Goal: Task Accomplishment & Management: Contribute content

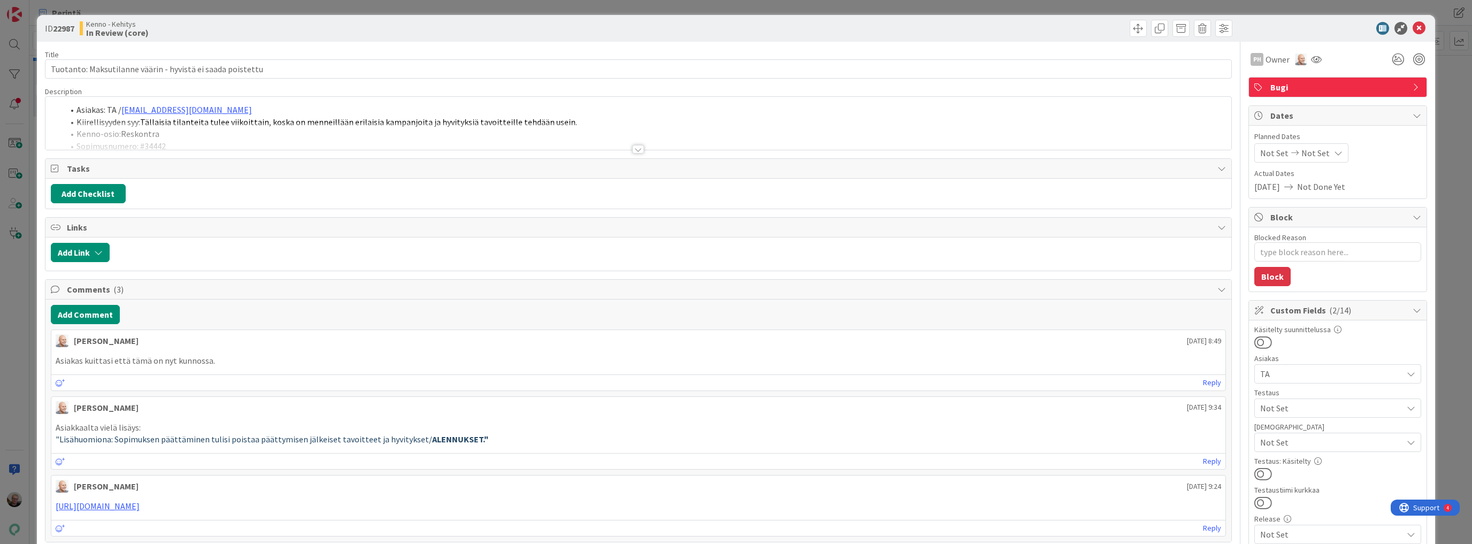
type textarea "x"
click at [416, 126] on div at bounding box center [638, 135] width 1186 height 27
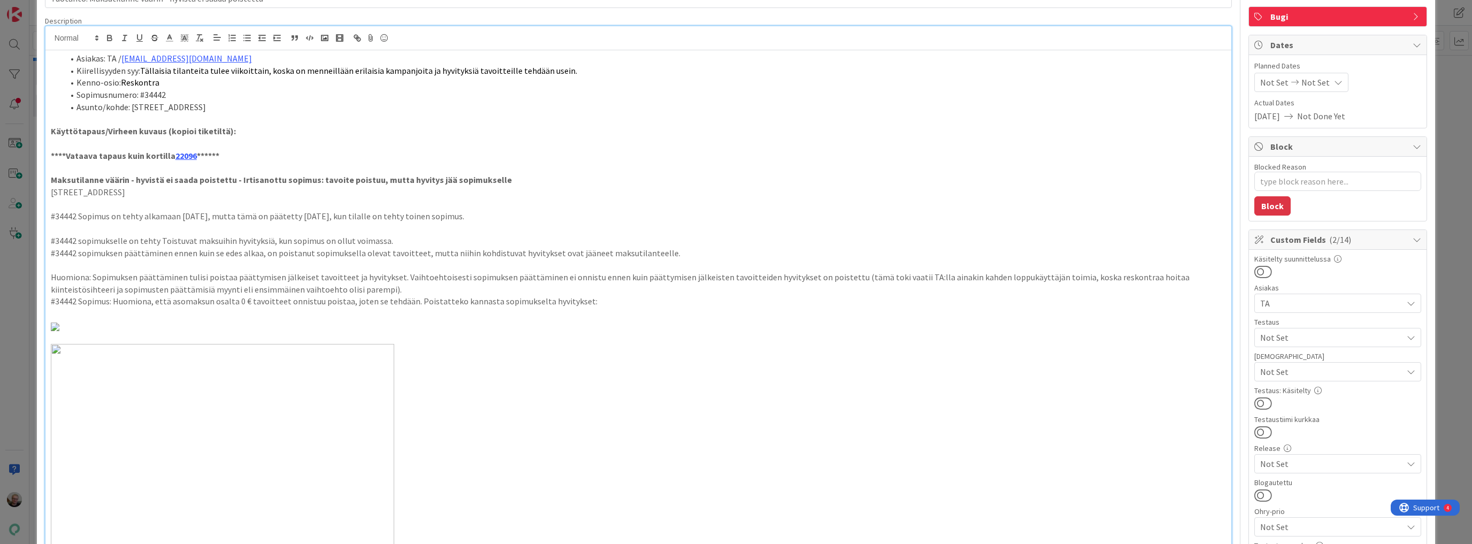
scroll to position [86, 0]
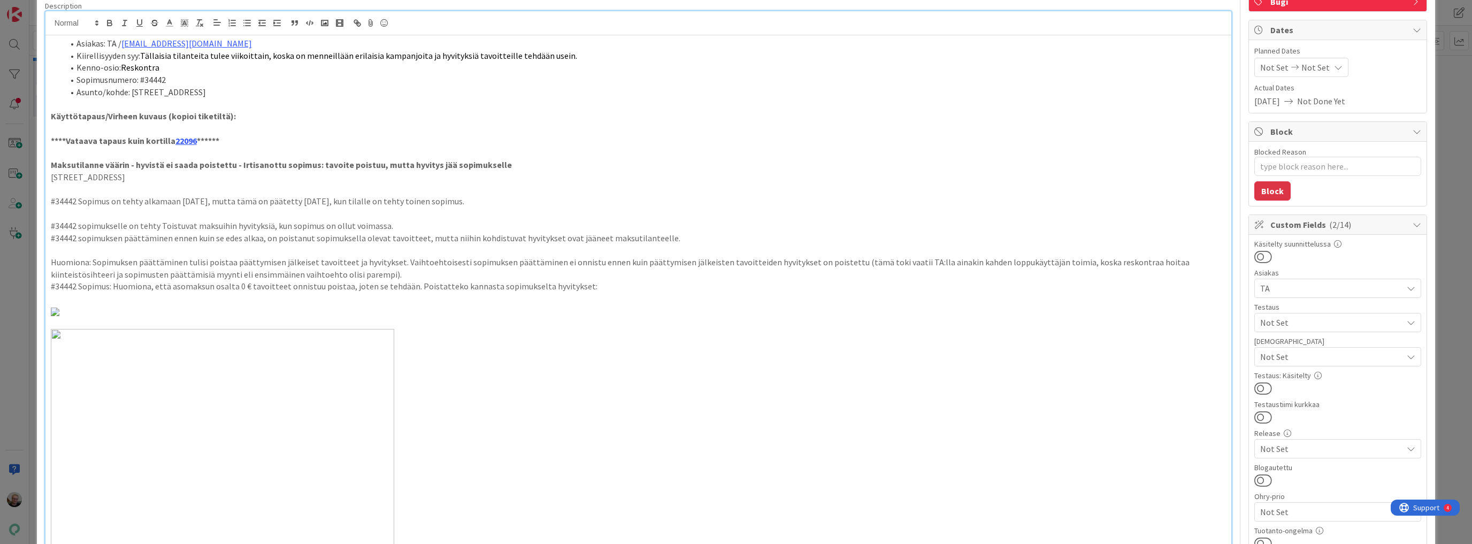
click at [786, 256] on p "Huomiona: Sopimuksen päättäminen tulisi poistaa päättymisen jälkeiset tavoittee…" at bounding box center [638, 268] width 1175 height 24
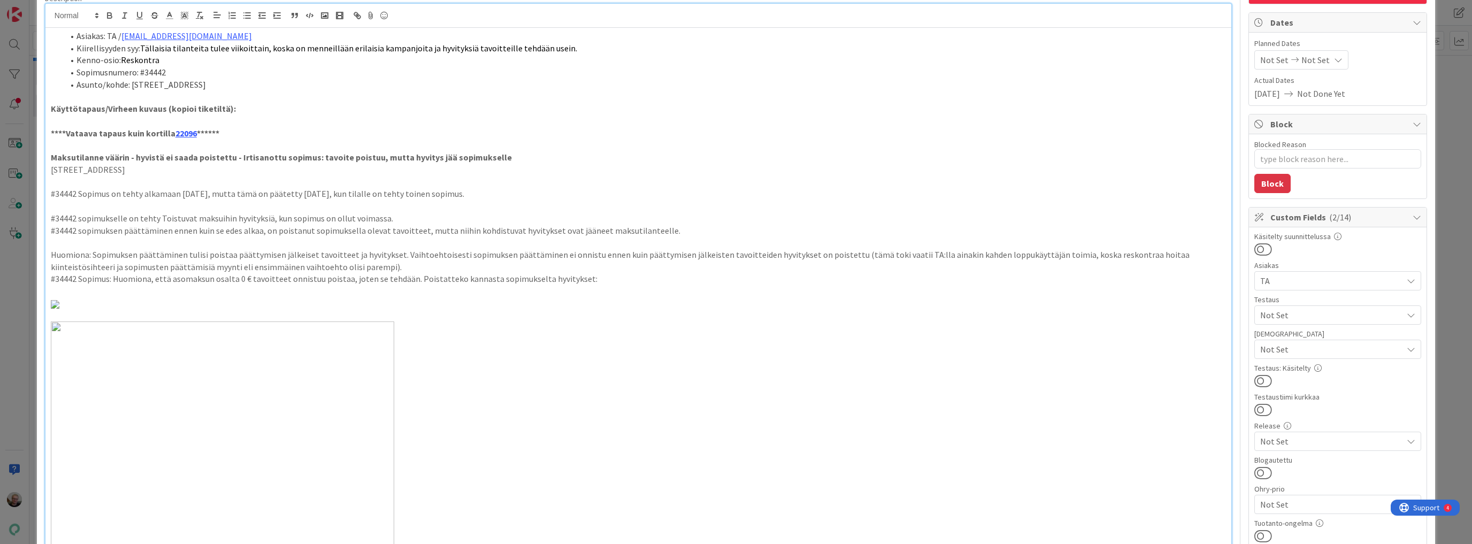
scroll to position [0, 0]
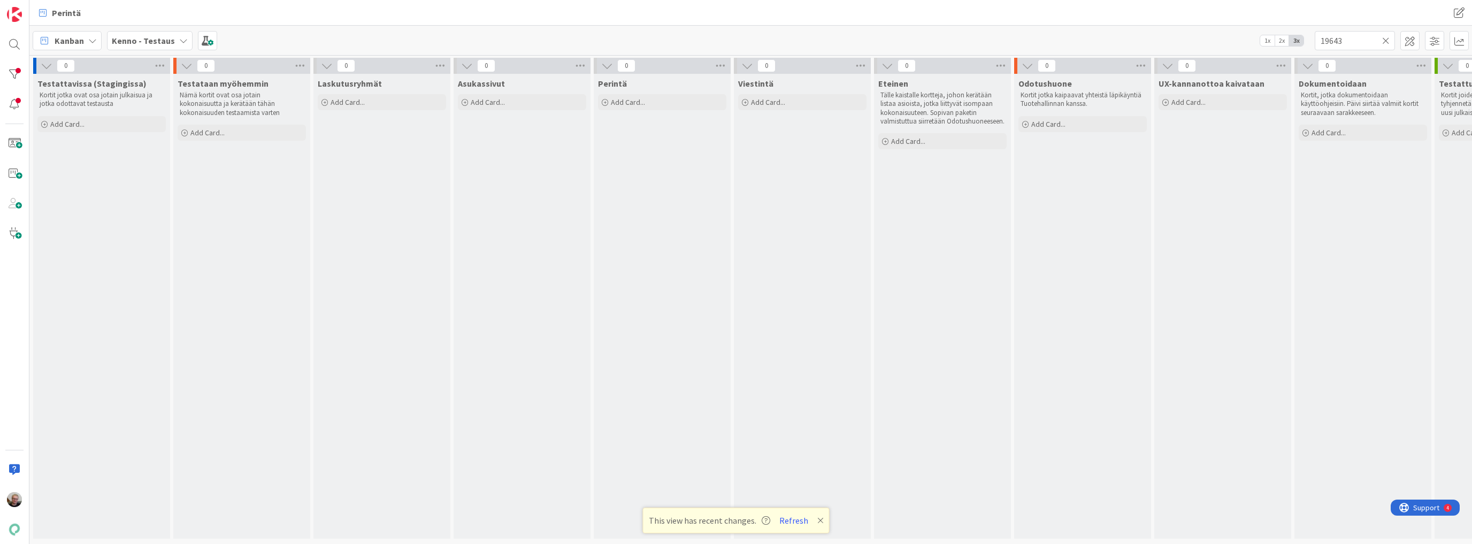
click at [165, 47] on div "Kenno - Testaus" at bounding box center [150, 40] width 86 height 19
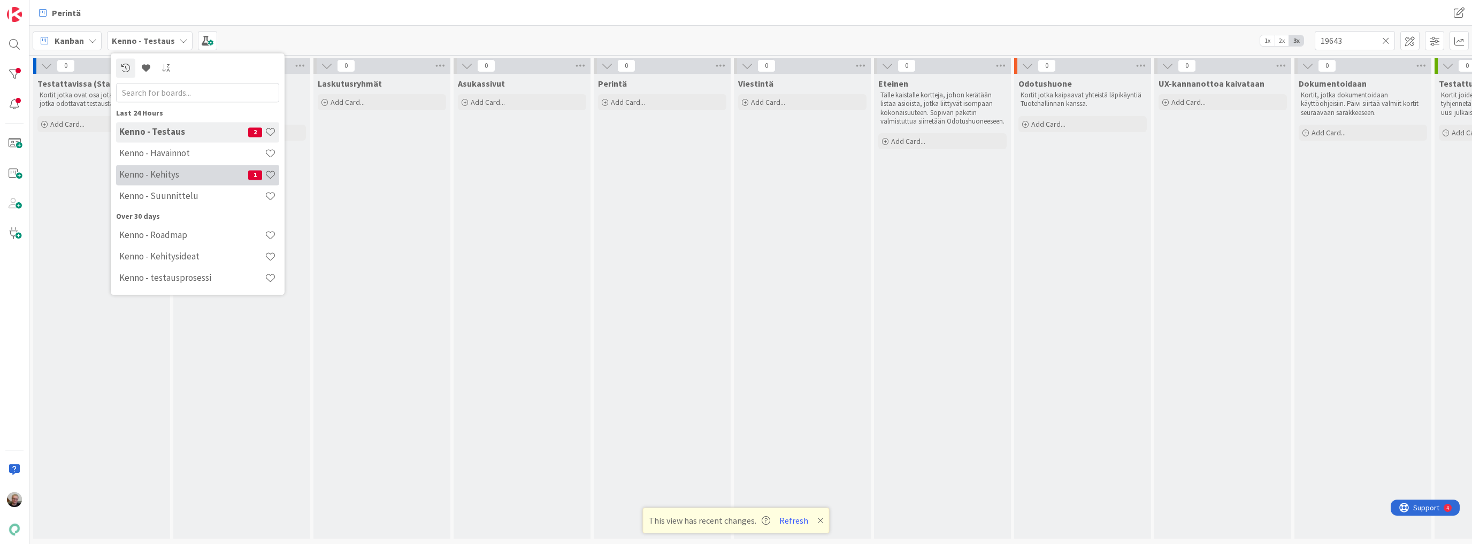
click at [171, 175] on h4 "Kenno - Kehitys" at bounding box center [183, 175] width 129 height 11
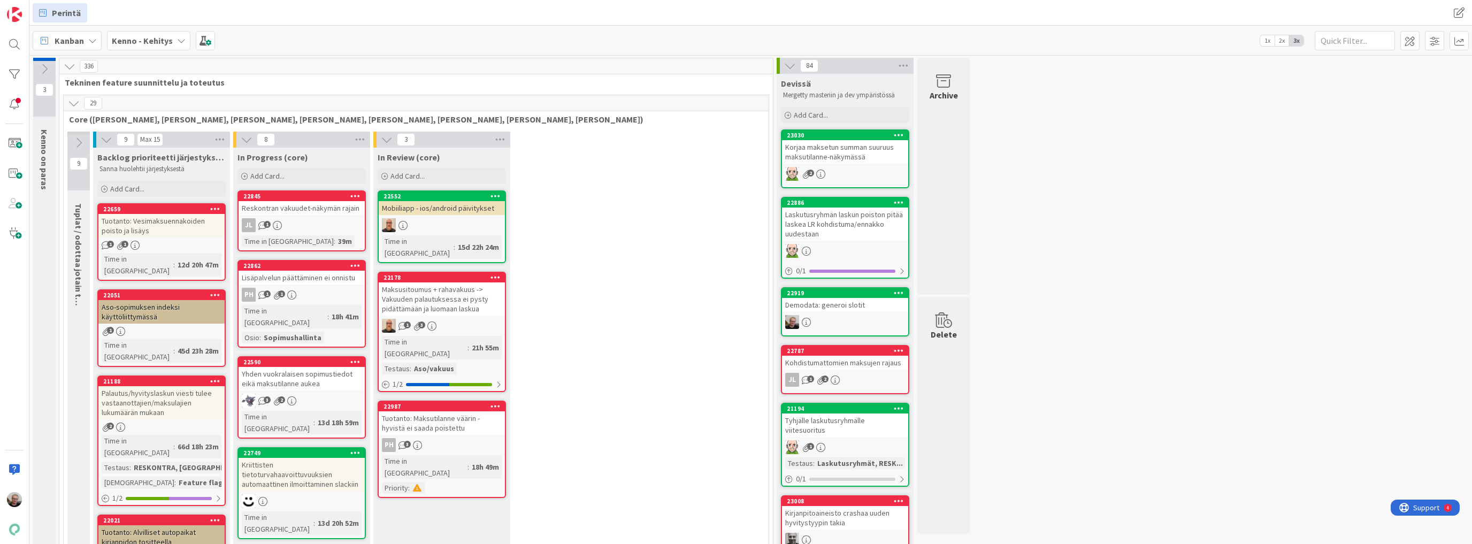
click at [74, 104] on icon at bounding box center [74, 103] width 12 height 12
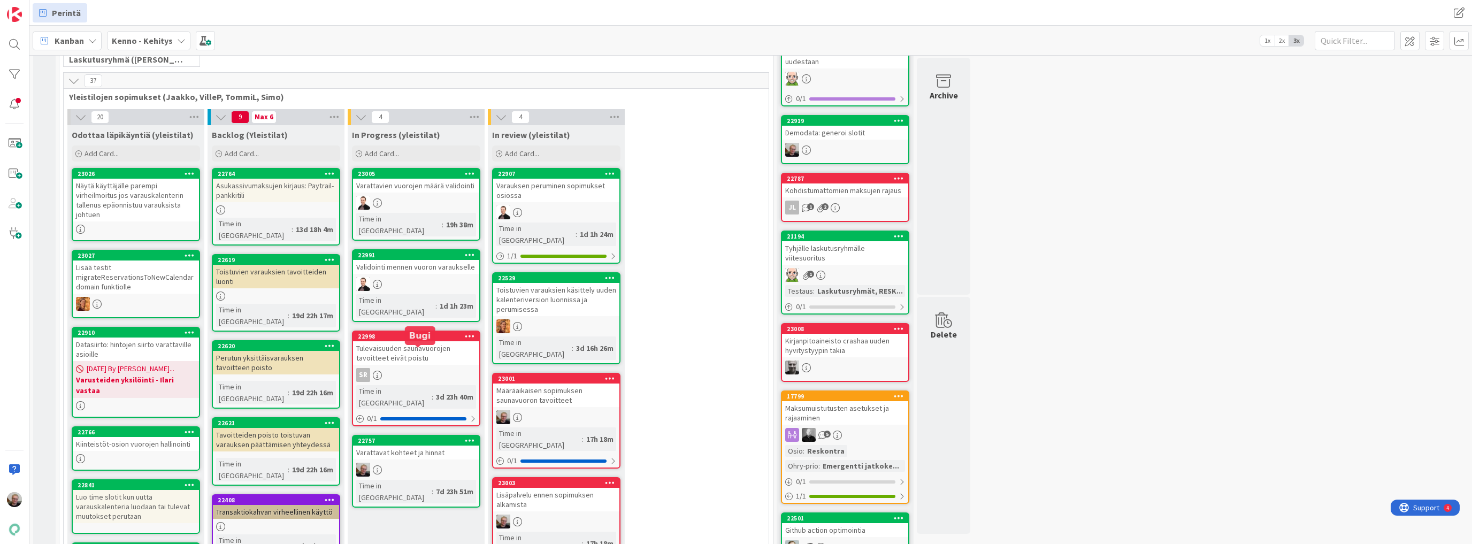
scroll to position [214, 0]
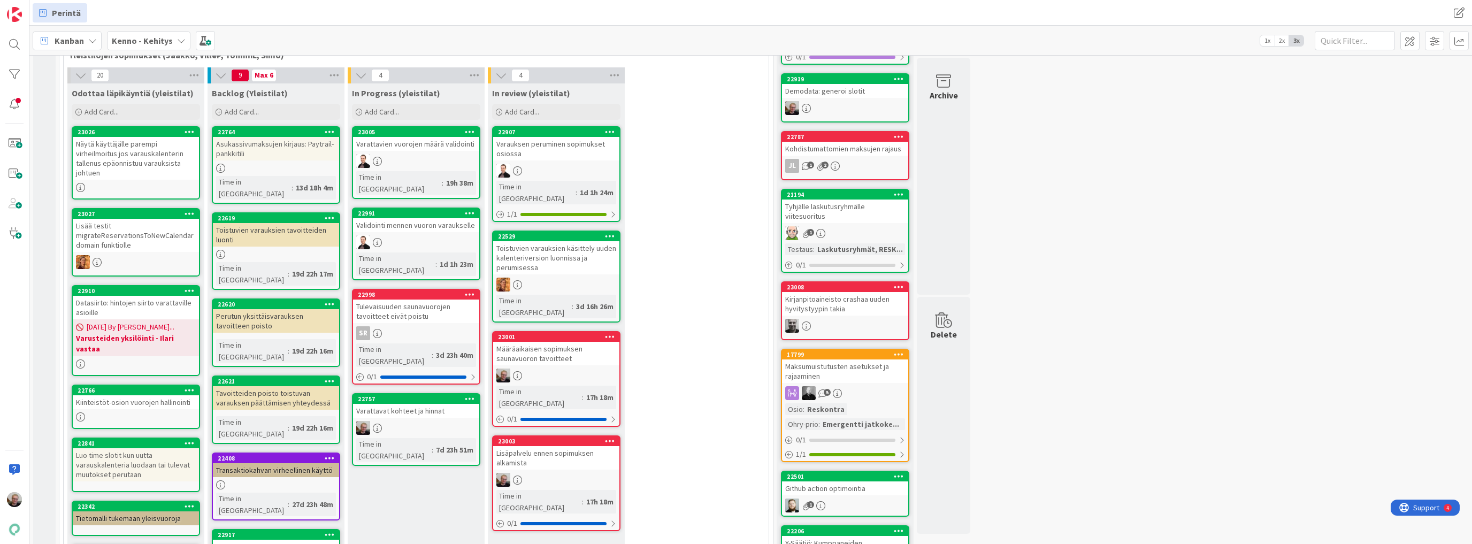
click at [291, 225] on div "Toistuvien varauksien tavoitteiden luonti" at bounding box center [276, 235] width 126 height 24
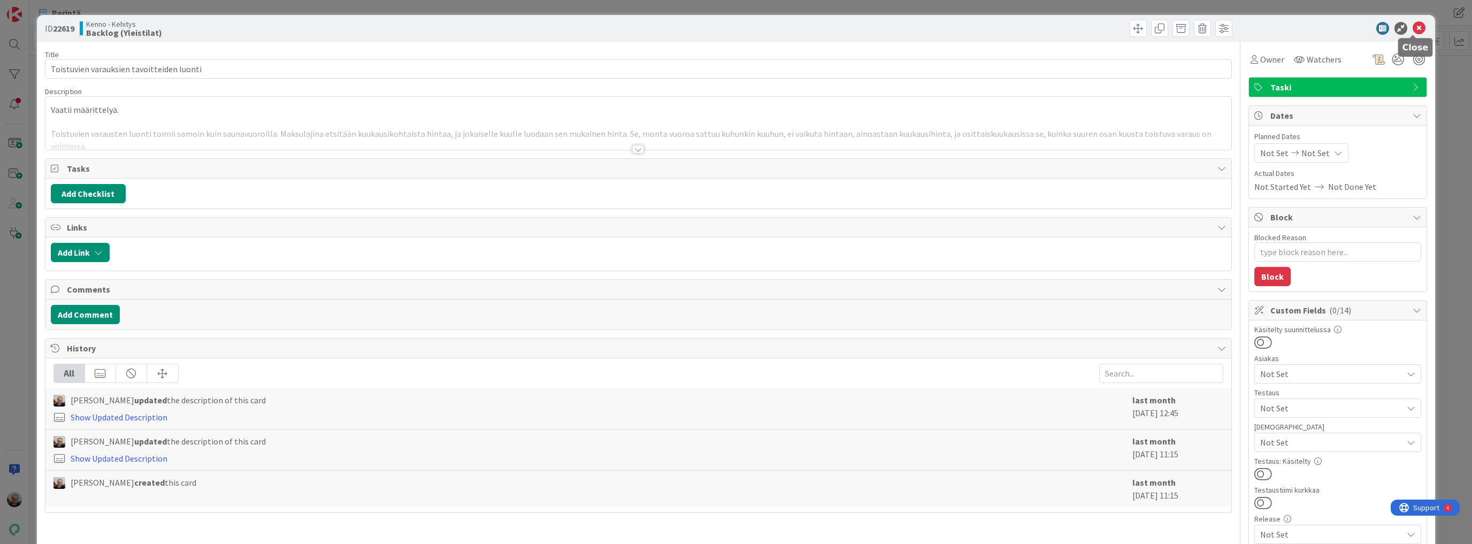
click at [1413, 28] on icon at bounding box center [1418, 28] width 13 height 13
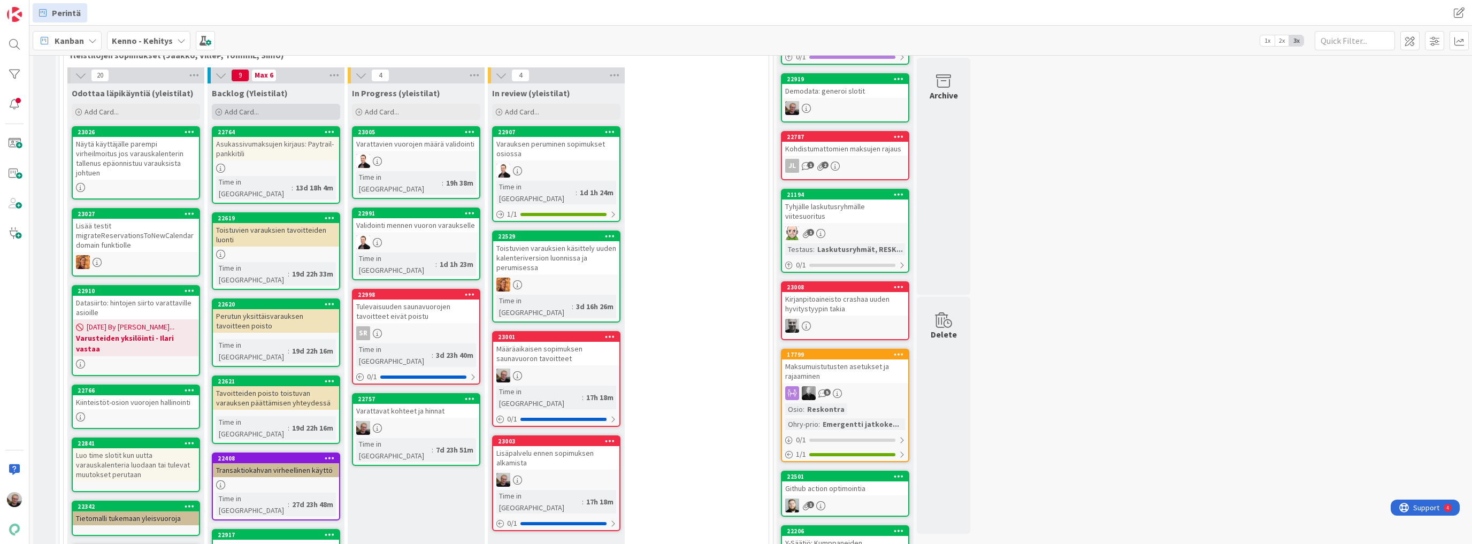
click at [285, 110] on div "Add Card..." at bounding box center [276, 112] width 128 height 16
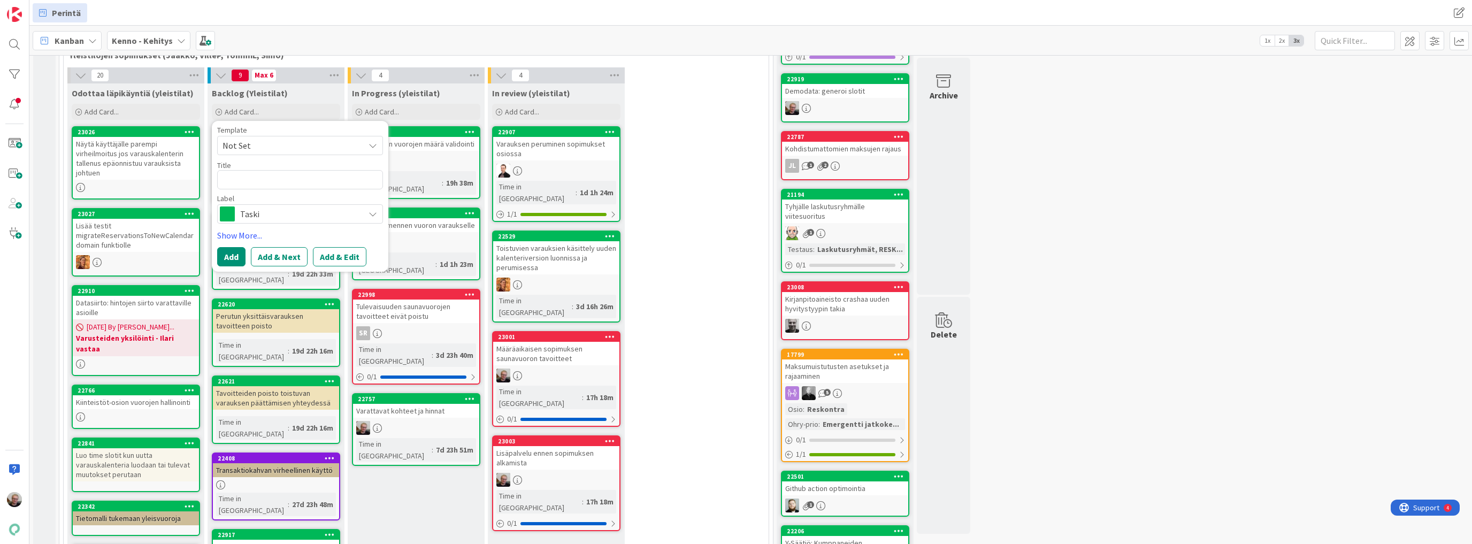
type textarea "x"
type textarea "T"
type textarea "x"
type textarea "To"
type textarea "x"
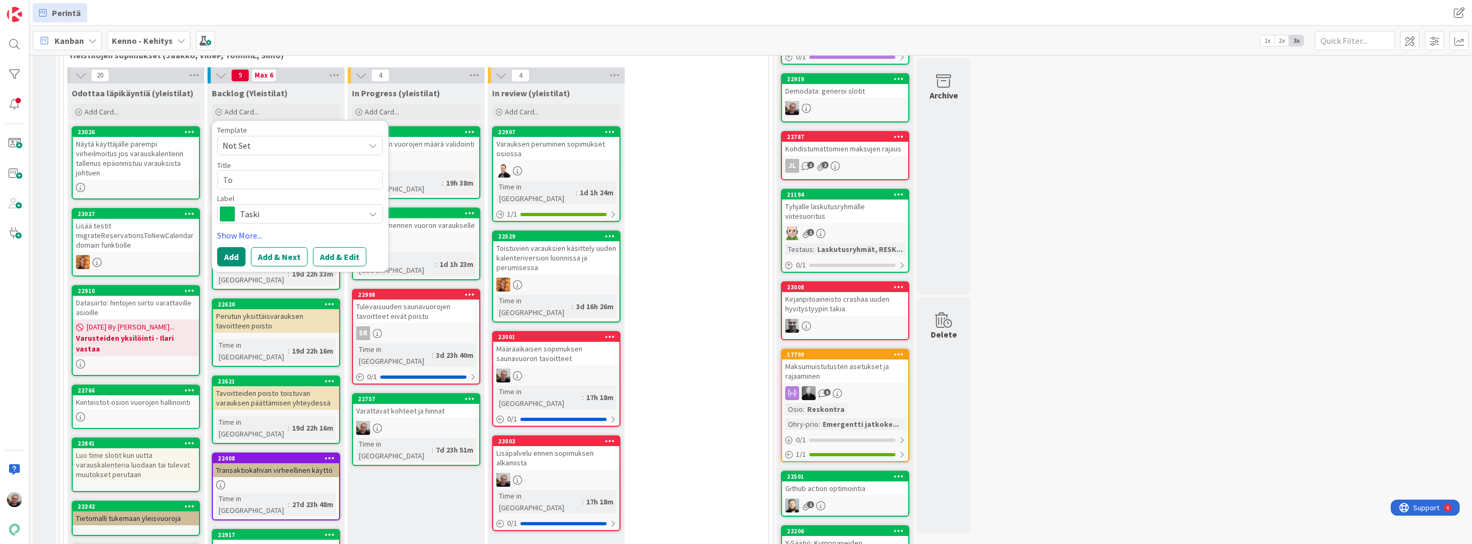
type textarea "Toi"
type textarea "x"
type textarea "Tois"
type textarea "x"
type textarea "Toist"
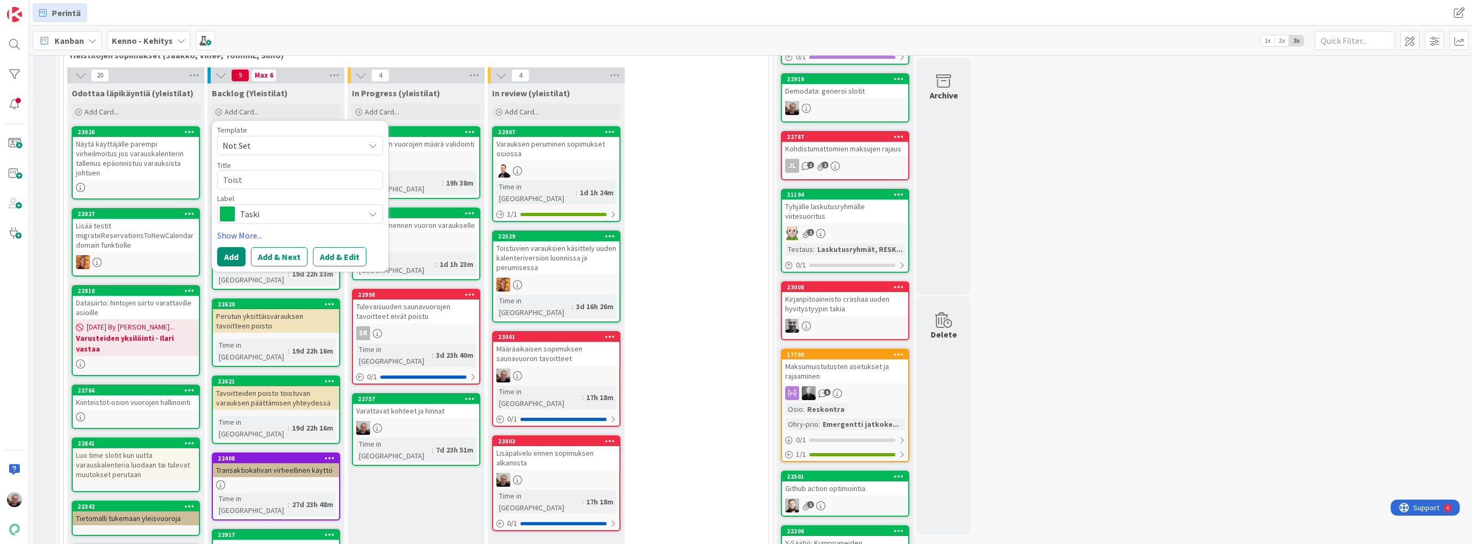
type textarea "x"
type textarea "Toistu"
type textarea "x"
type textarea "Toistuv"
type textarea "x"
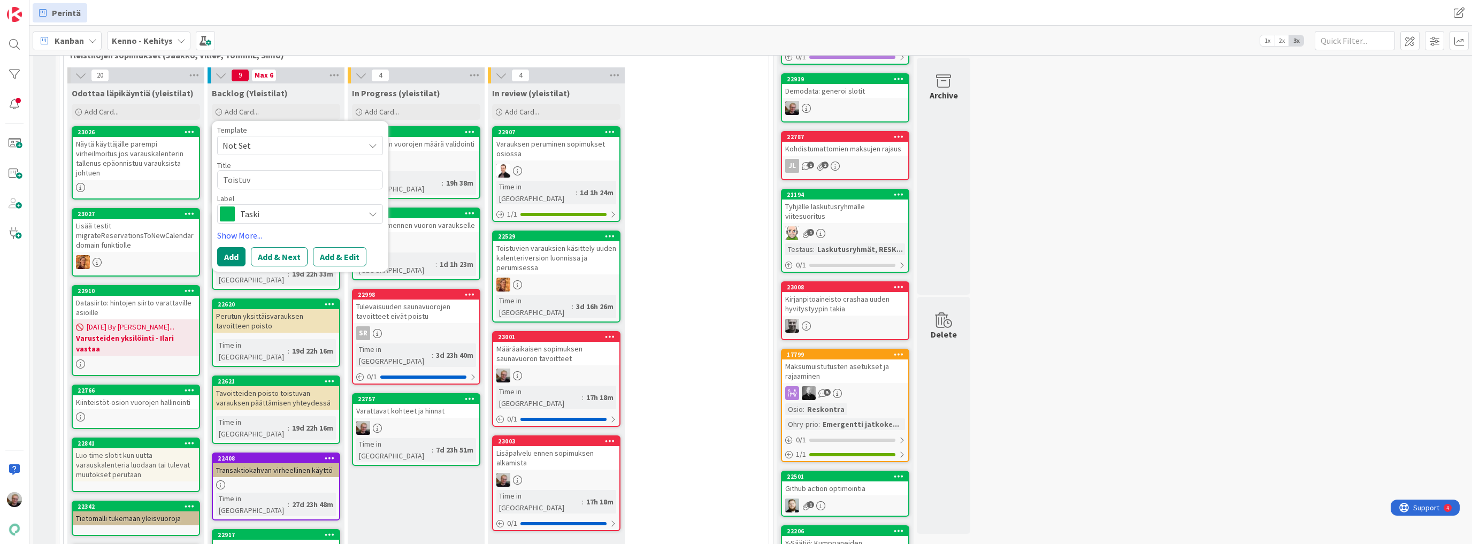
type textarea "Toistuva"
type textarea "x"
type textarea "Toistuvat"
type textarea "x"
type textarea "Toistuvata"
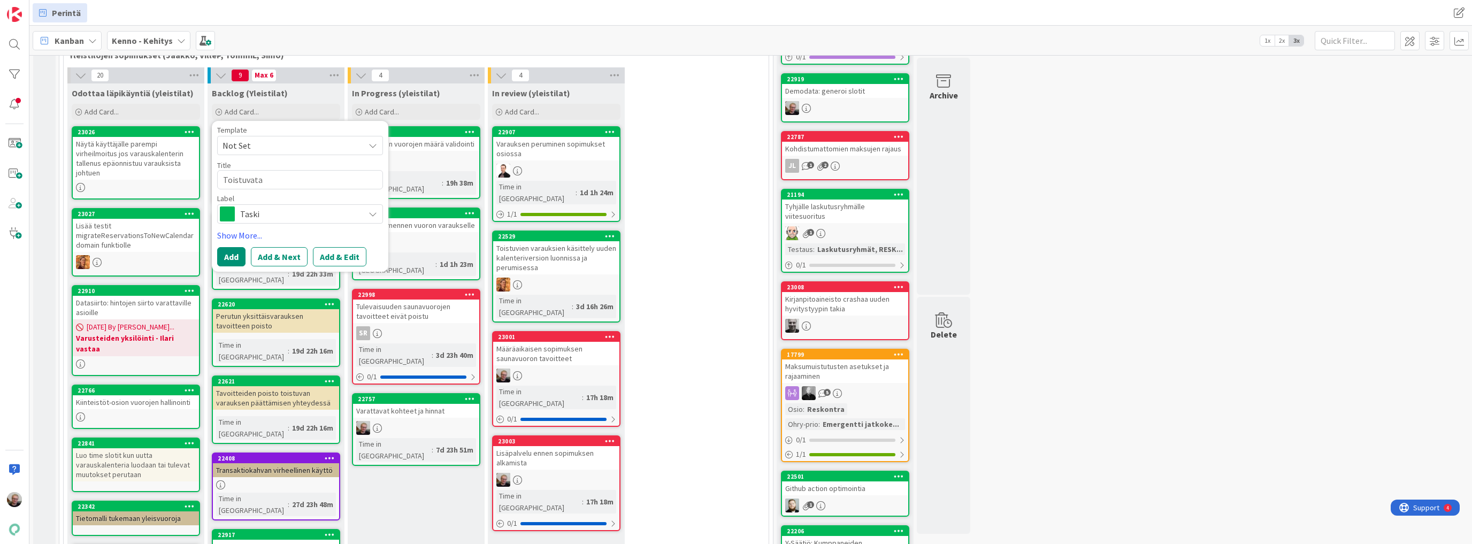
type textarea "x"
type textarea "Toistuvat"
type textarea "x"
type textarea "Toistuvat"
type textarea "x"
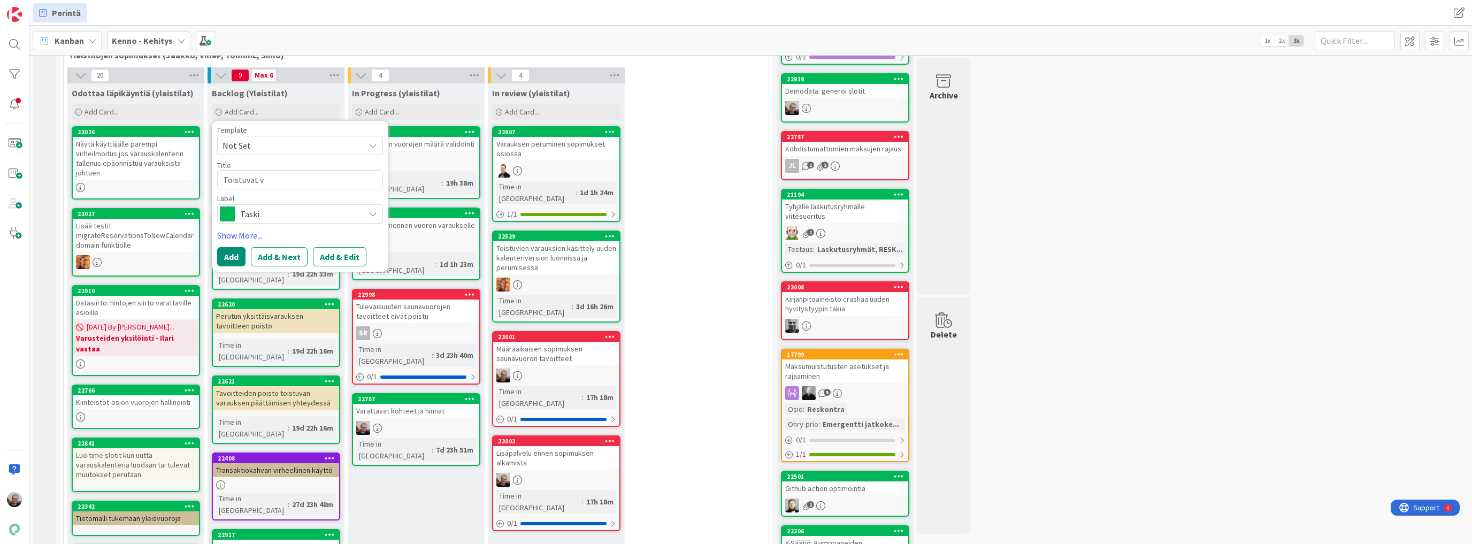
type textarea "Toistuvat va"
type textarea "x"
type textarea "Toistuvat var"
type textarea "x"
type textarea "Toistuvat varau"
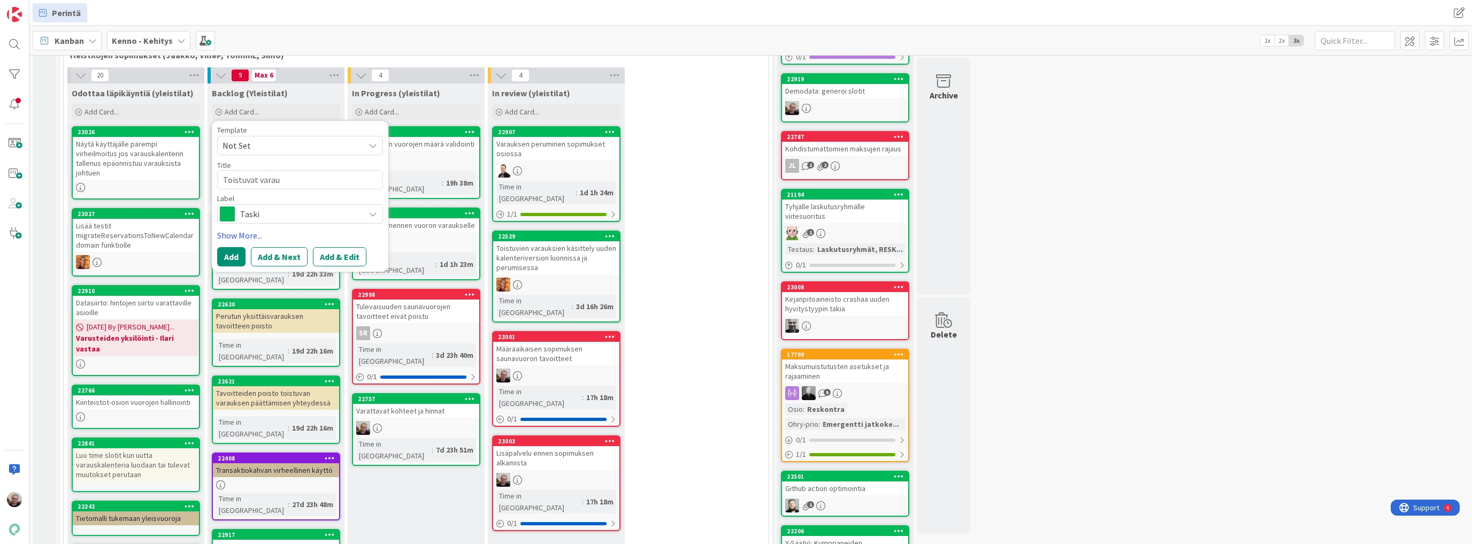
type textarea "x"
type textarea "Toistuvat varauk"
type textarea "x"
type textarea "Toistuvat varauks"
type textarea "x"
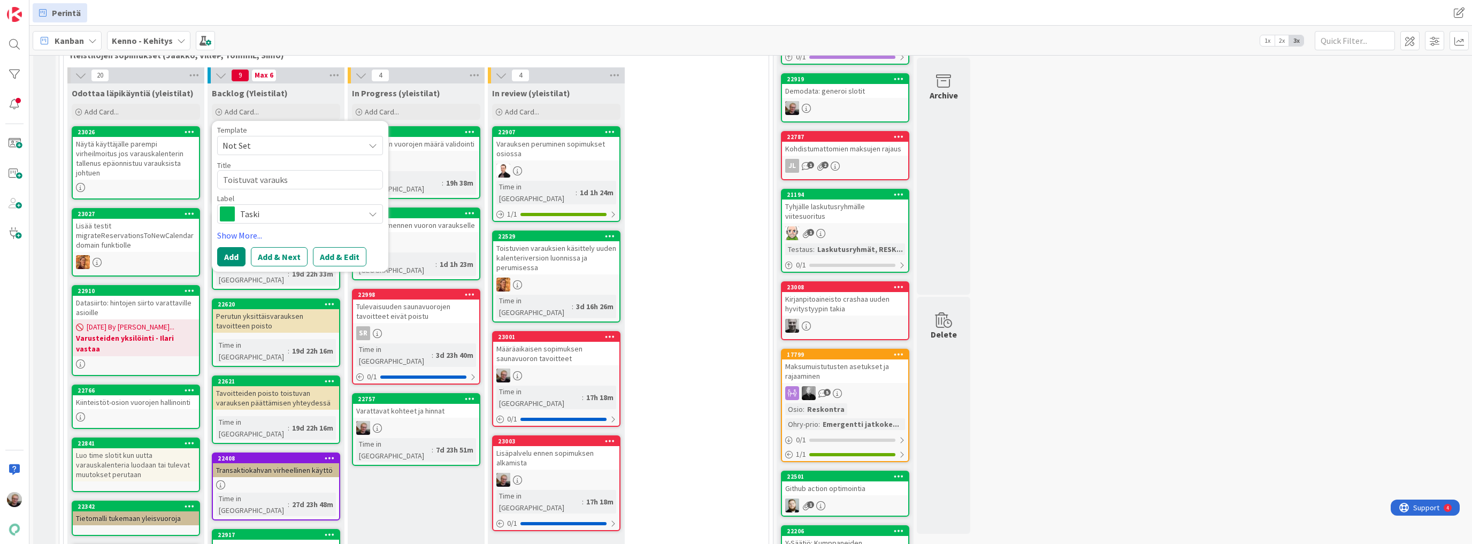
type textarea "Toistuvat varaukse"
type textarea "x"
type textarea "Toistuvat varaukset"
type textarea "x"
type textarea "Toistuvat varaukset:"
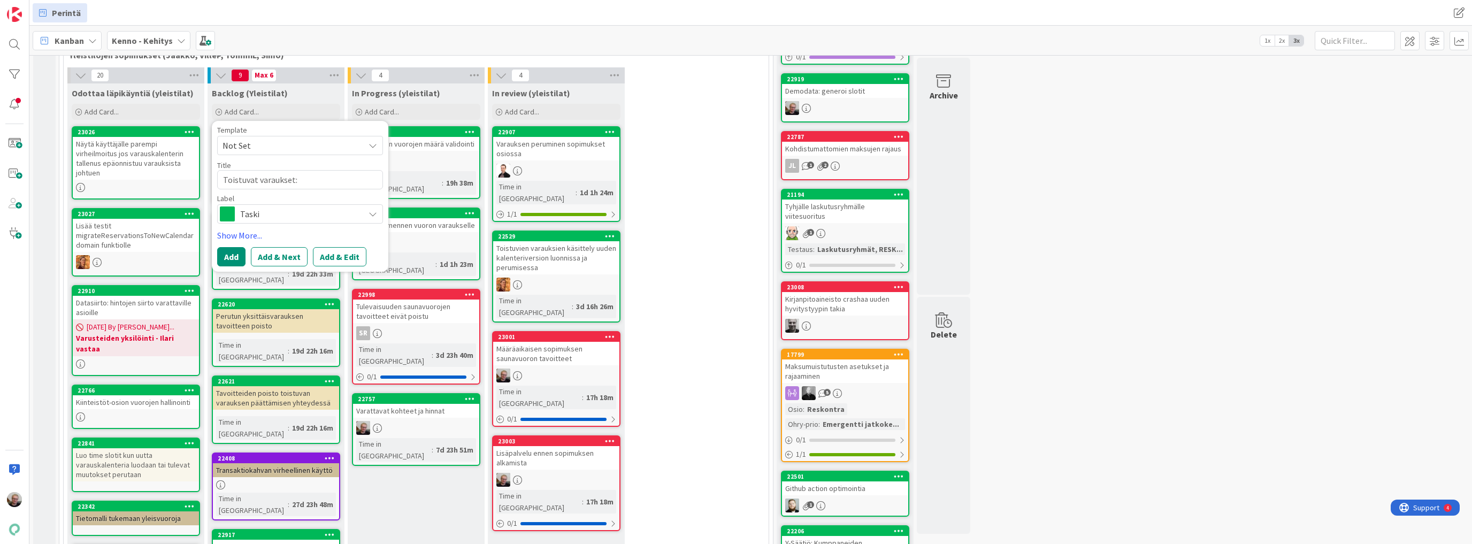
type textarea "x"
type textarea "Toistuvat varaukset:"
type textarea "x"
type textarea "Toistuvat varaukset: u"
type textarea "x"
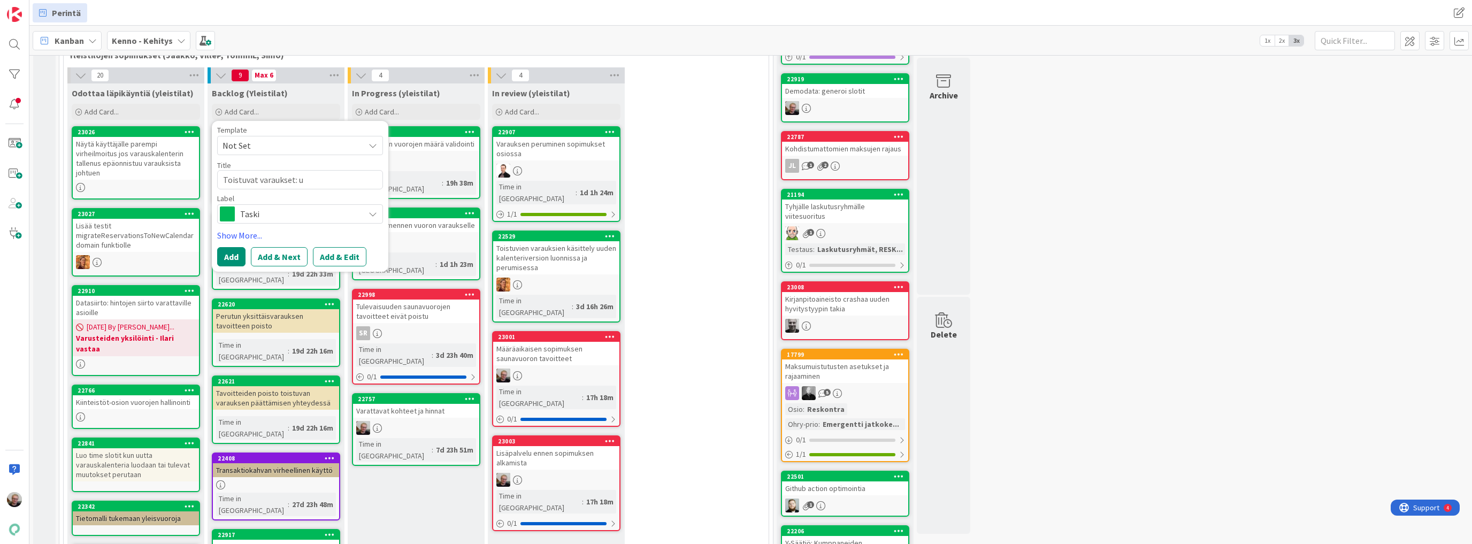
type textarea "Toistuvat varaukset: uu"
type textarea "x"
type textarea "Toistuvat varaukset: uusi"
type textarea "x"
type textarea "Toistuvat varaukset: uusi"
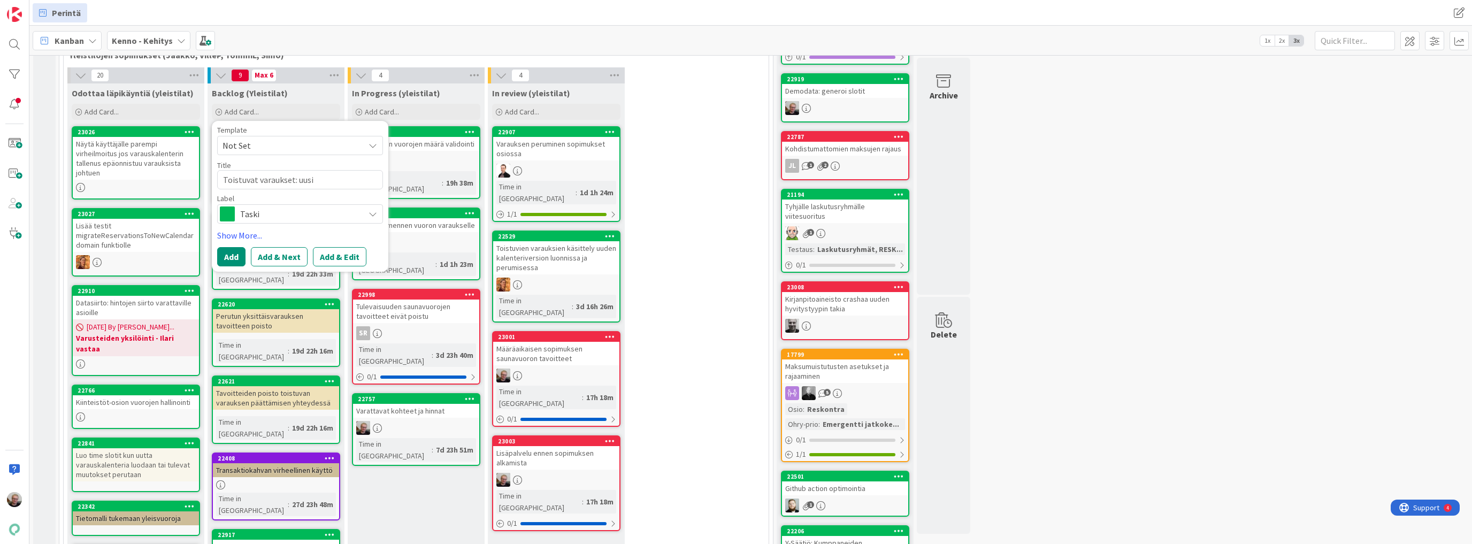
type textarea "x"
type textarea "Toistuvat varaukset: uusi k"
type textarea "x"
type textarea "Toistuvat varaukset: uusi ka"
type textarea "x"
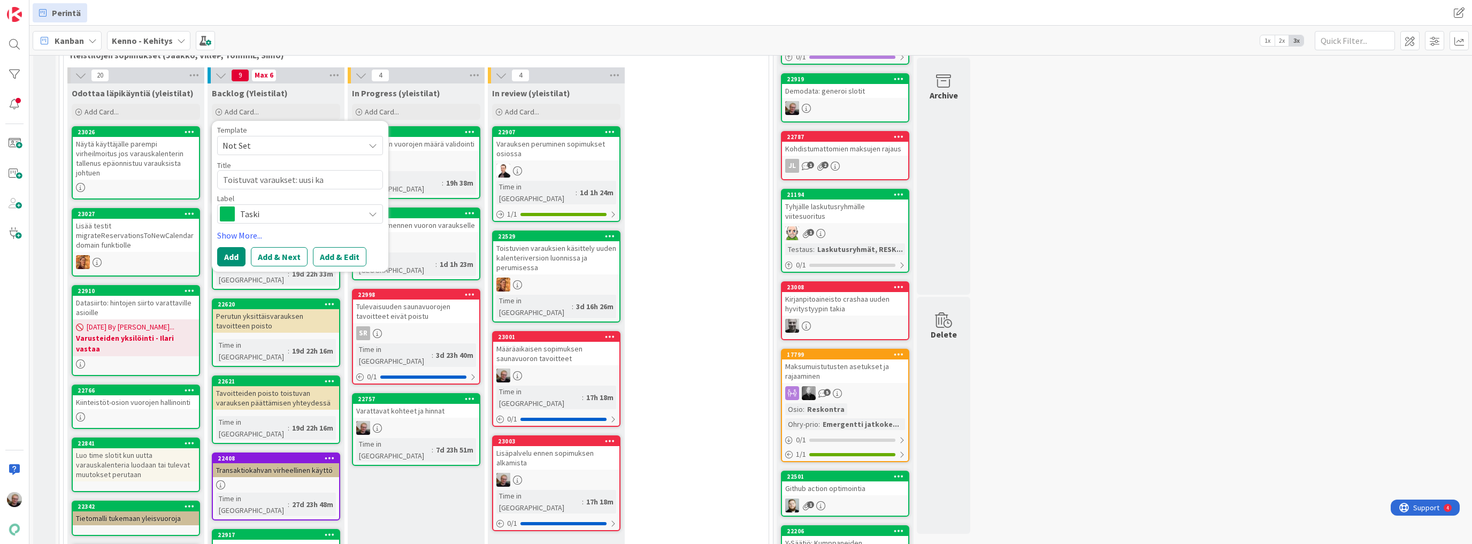
type textarea "Toistuvat varaukset: uusi kal"
type textarea "x"
type textarea "Toistuvat varaukset: uusi kale"
type textarea "x"
type textarea "Toistuvat varaukset: uusi kalen"
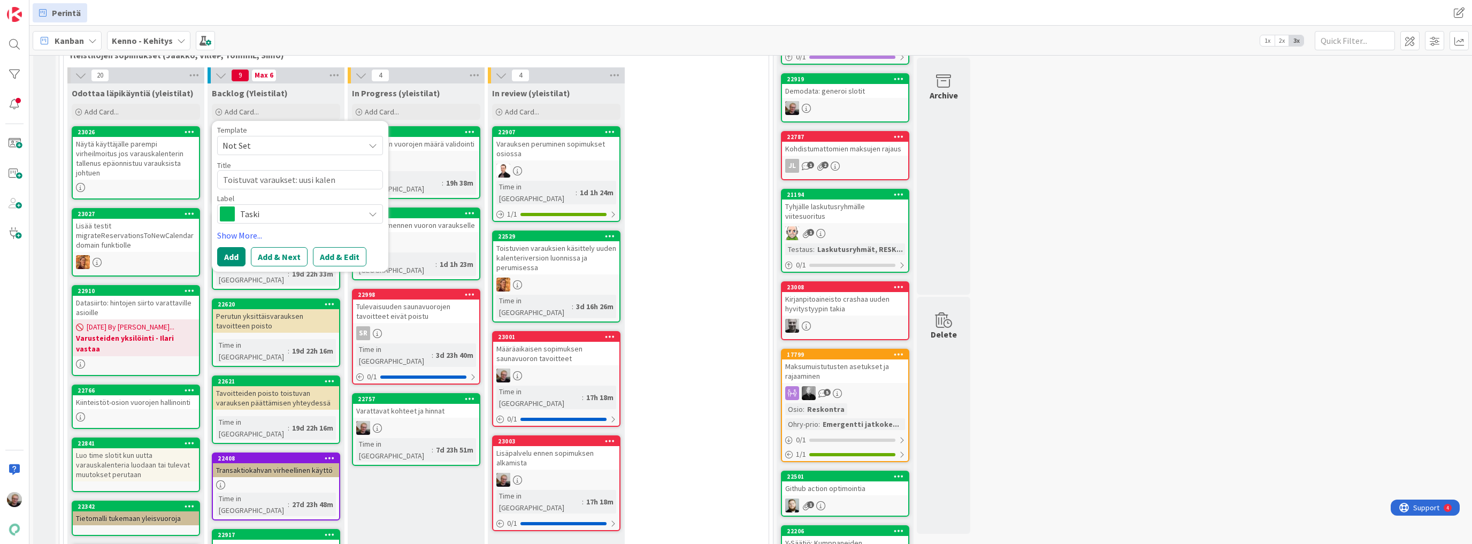
type textarea "x"
type textarea "Toistuvat varaukset: uusi kalente"
type textarea "x"
type textarea "Toistuvat varaukset: uusi kalenter"
type textarea "x"
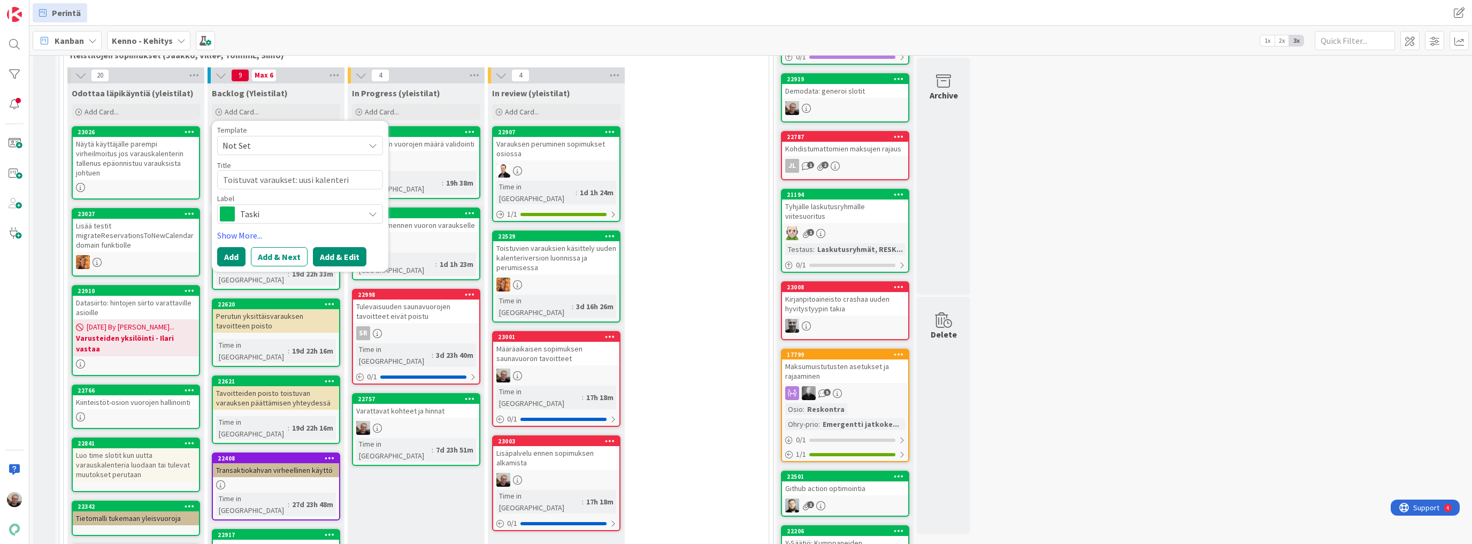
type textarea "Toistuvat varaukset: uusi kalenteri"
click at [339, 255] on button "Add & Edit" at bounding box center [339, 256] width 53 height 19
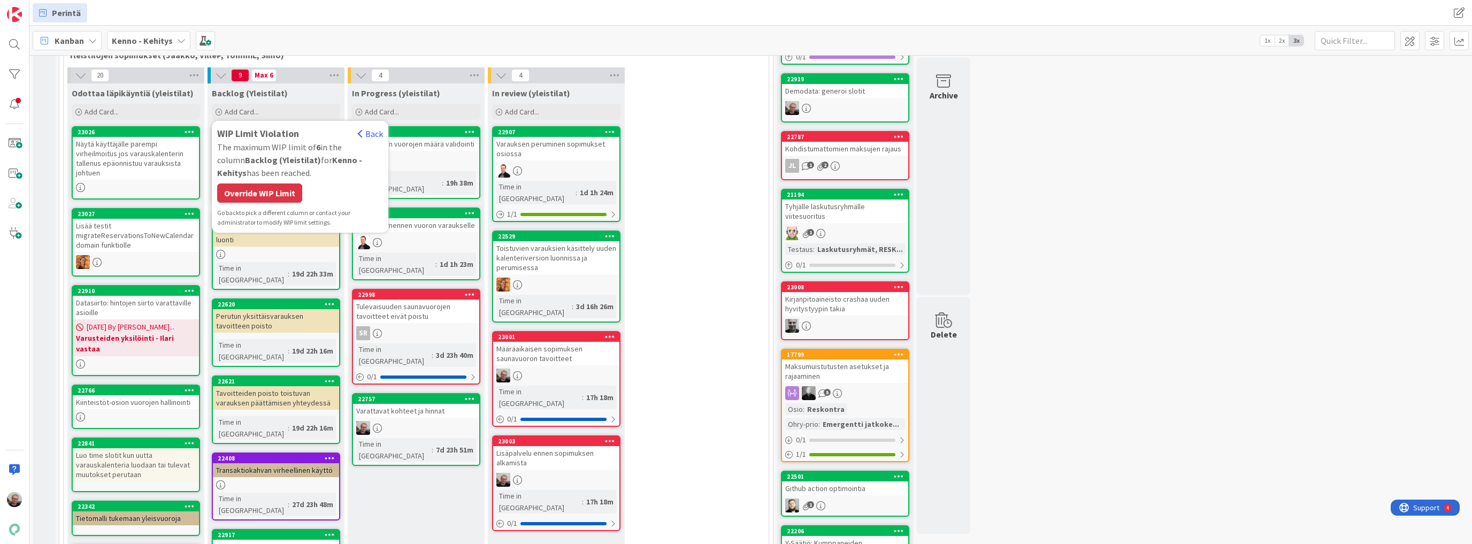
click at [271, 180] on div "WIP Limit Violation Back The maximum WIP limit of 6 in the column Backlog (Ylei…" at bounding box center [300, 176] width 166 height 101
click at [270, 187] on div "Override WIP Limit" at bounding box center [259, 192] width 85 height 19
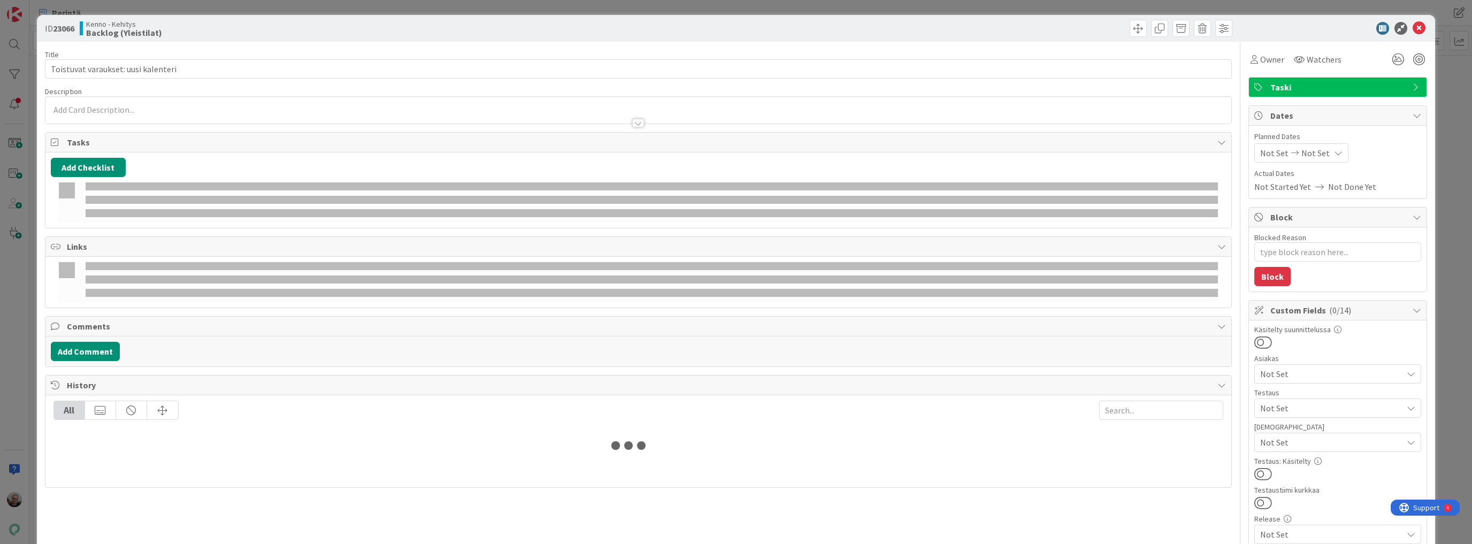
type textarea "x"
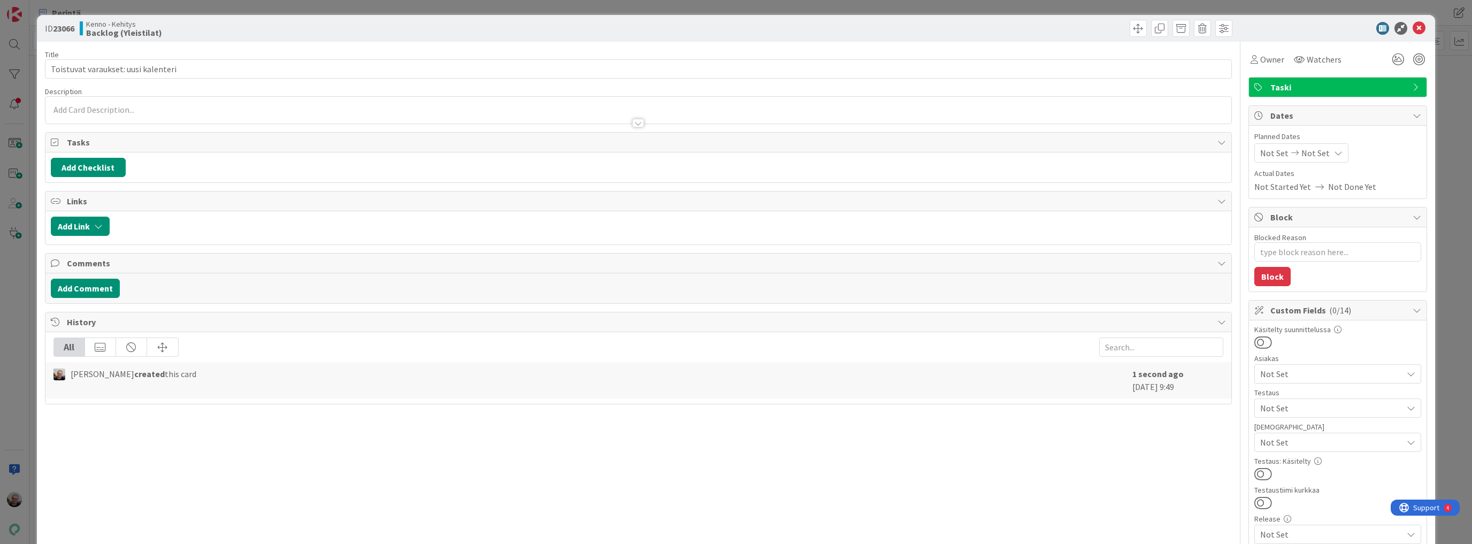
click at [242, 109] on div at bounding box center [638, 110] width 1186 height 27
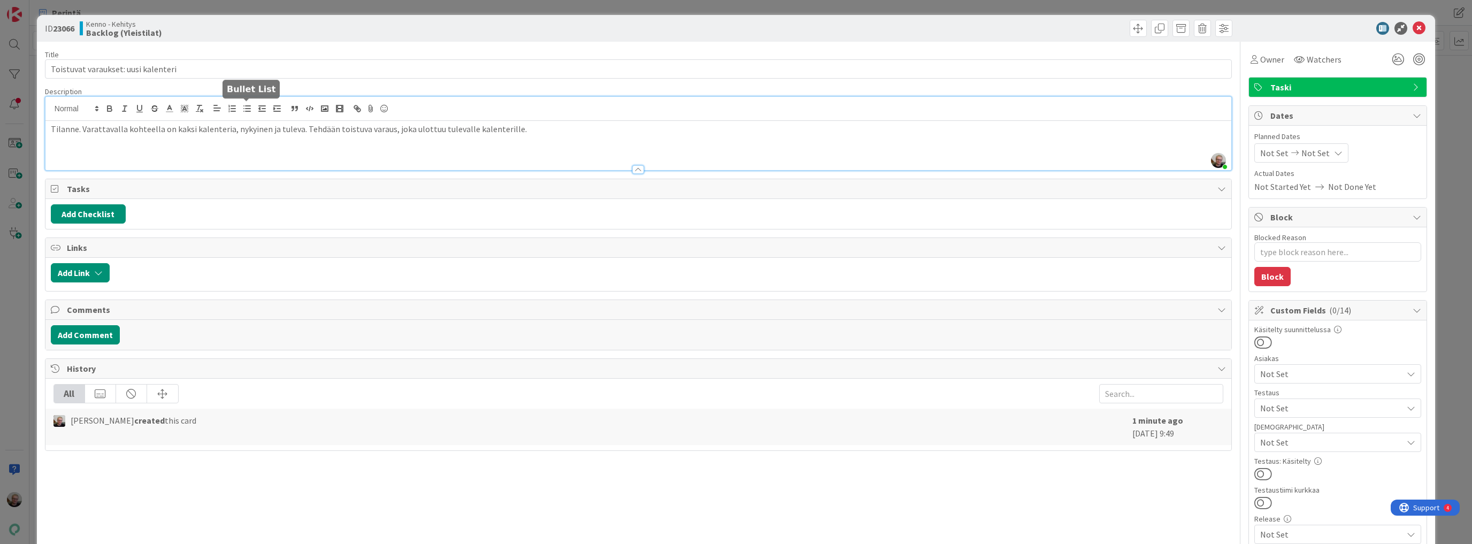
click at [242, 110] on icon "button" at bounding box center [247, 109] width 10 height 10
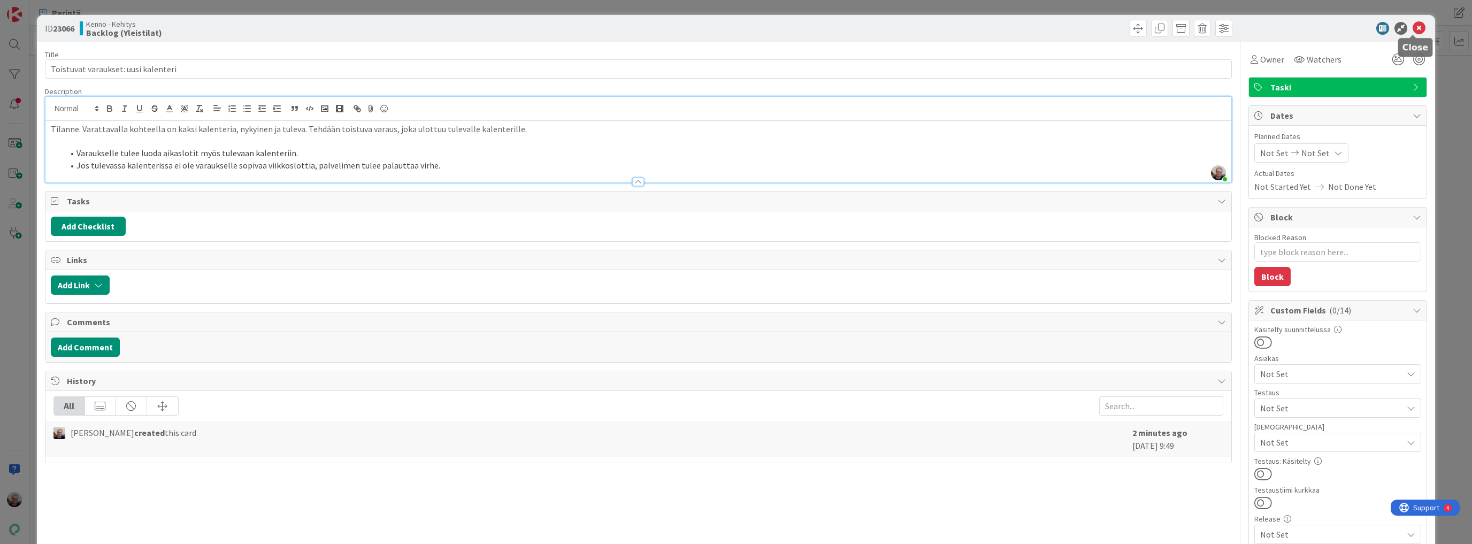
click at [1412, 30] on icon at bounding box center [1418, 28] width 13 height 13
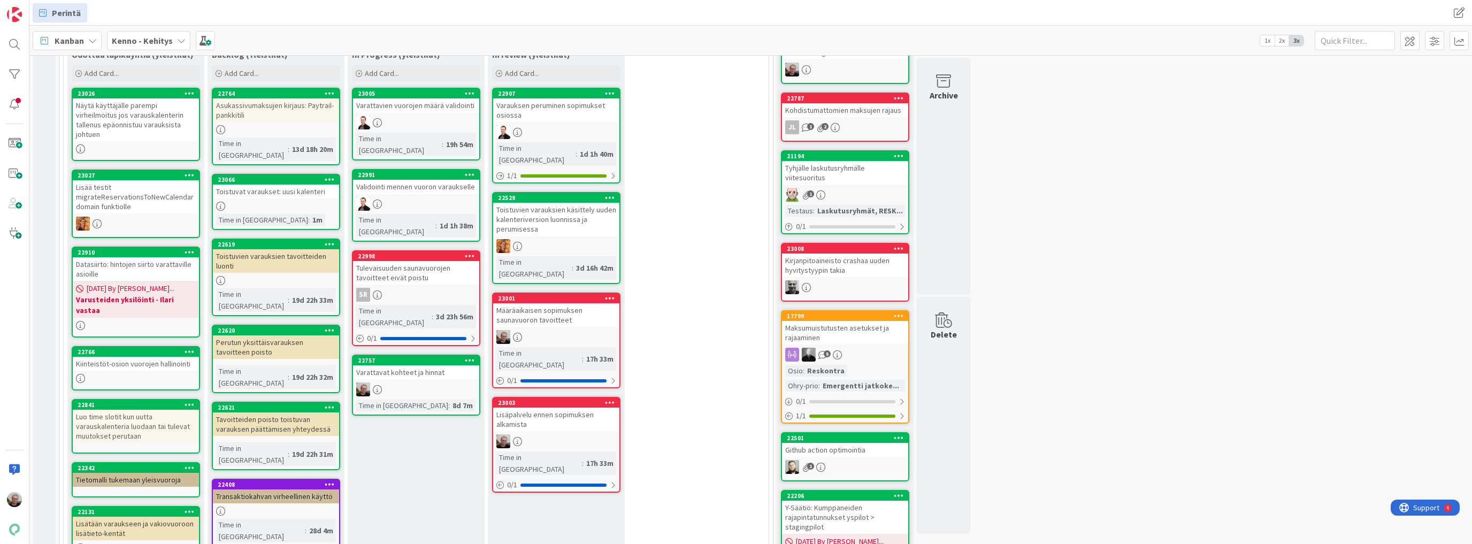
scroll to position [185, 0]
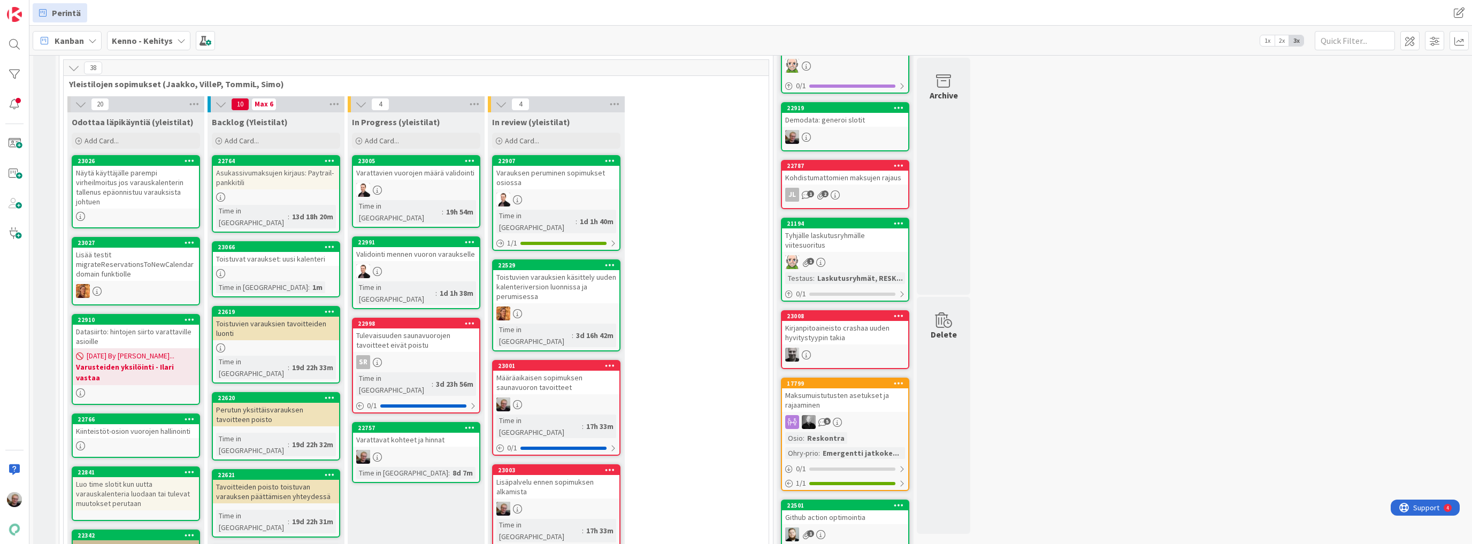
click at [141, 189] on div "Näytä käyttäjälle parempi virheilmoitus jos varauskalenterin tallenus epäonnist…" at bounding box center [136, 187] width 126 height 43
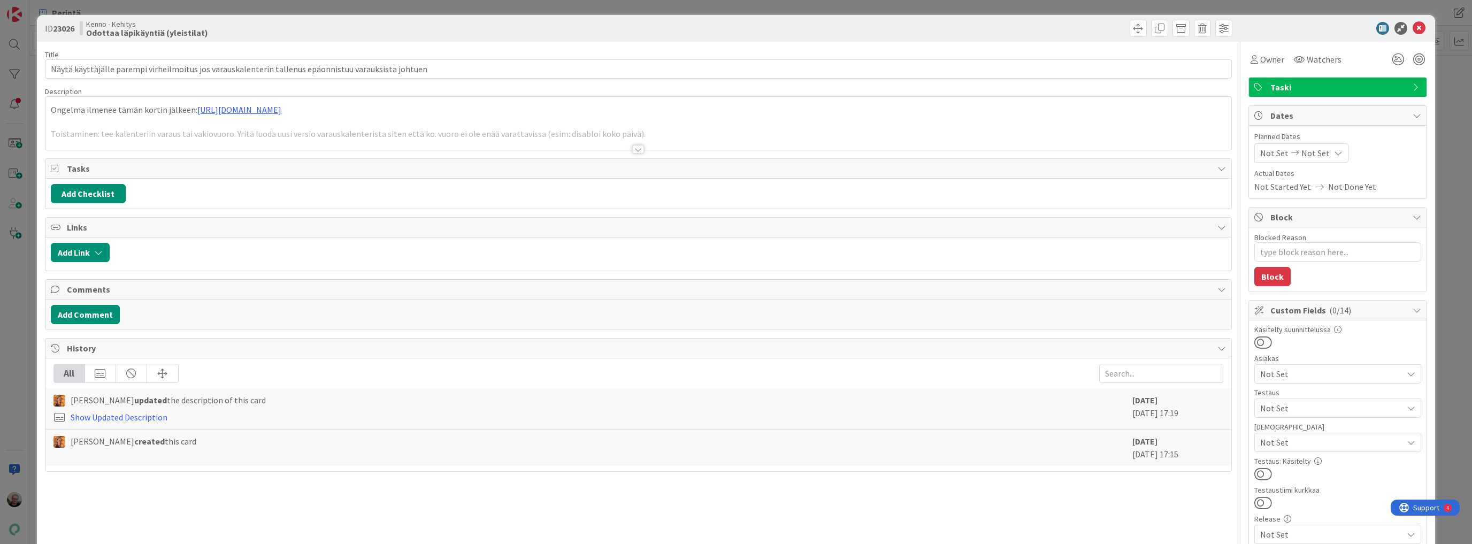
click at [221, 135] on div at bounding box center [638, 135] width 1186 height 27
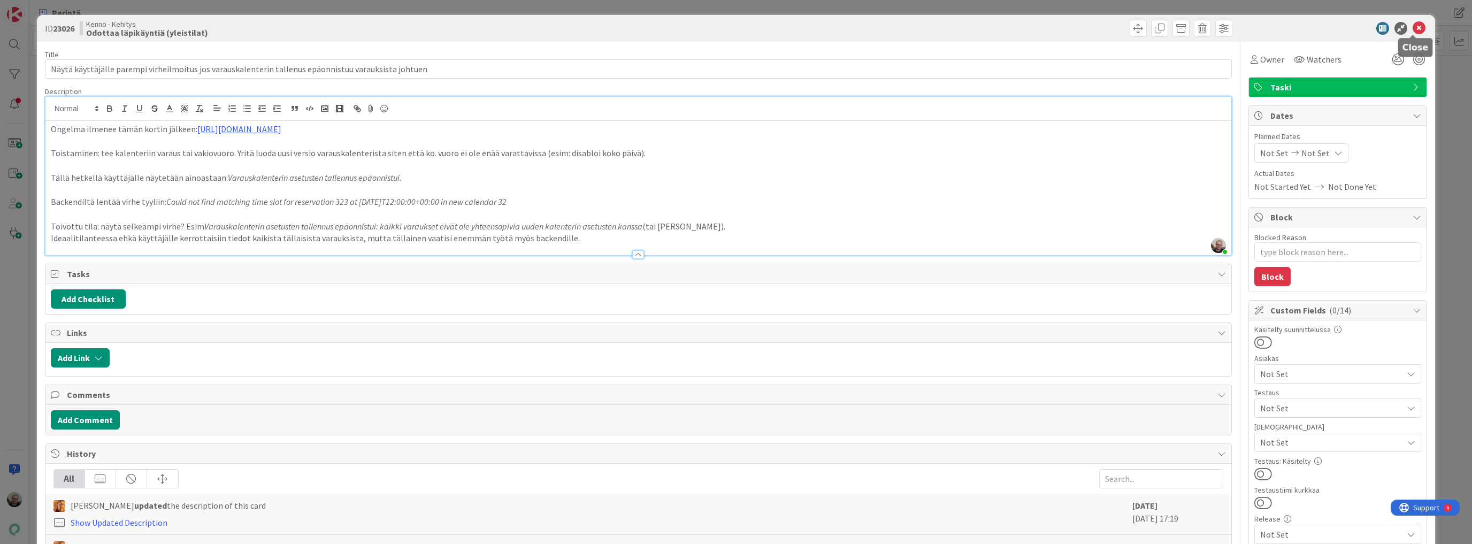
click at [1412, 25] on icon at bounding box center [1418, 28] width 13 height 13
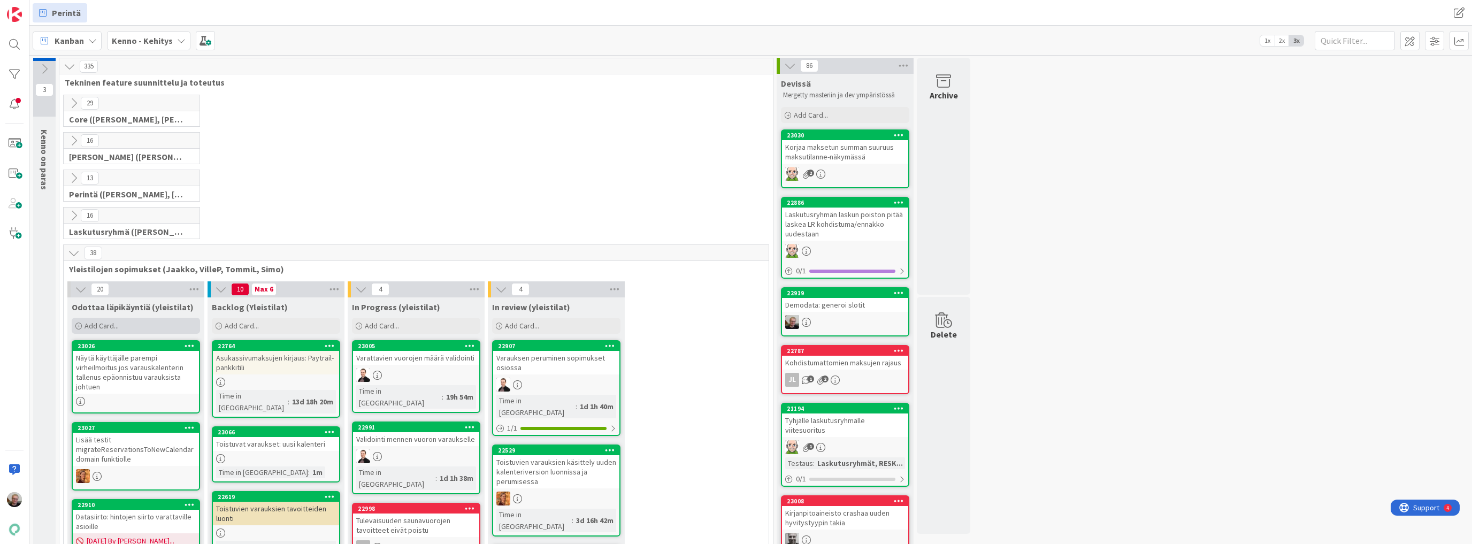
click at [96, 327] on span "Add Card..." at bounding box center [101, 326] width 34 height 10
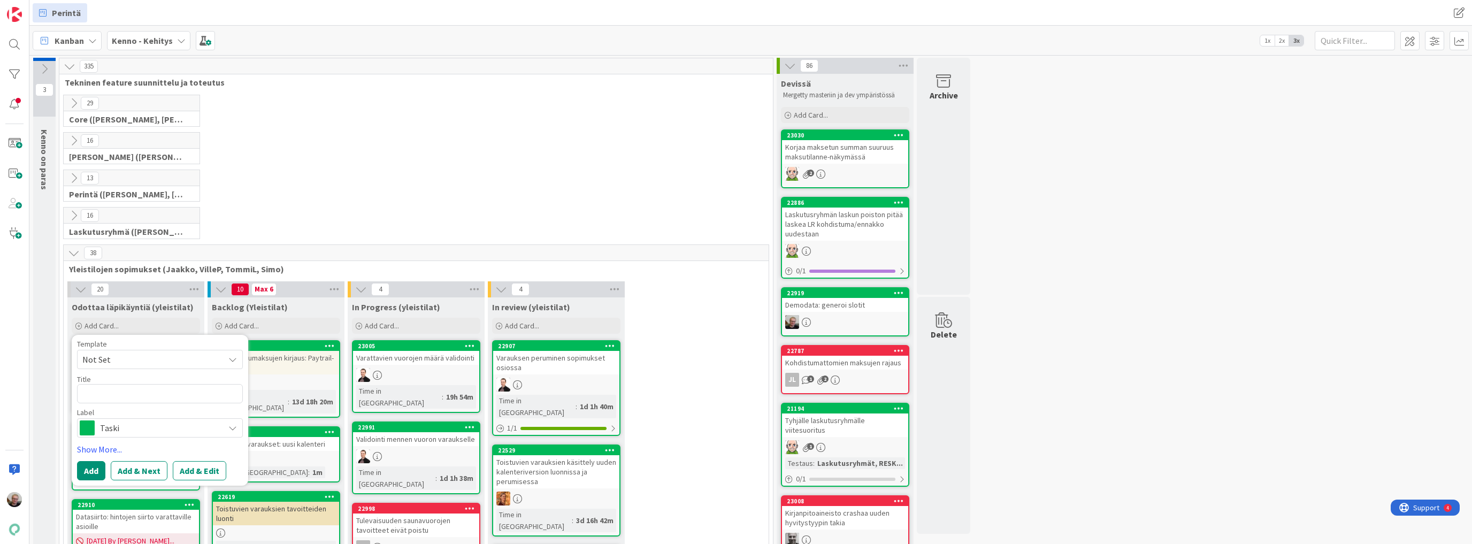
type textarea "x"
type textarea "M"
type textarea "x"
type textarea "Mä"
type textarea "x"
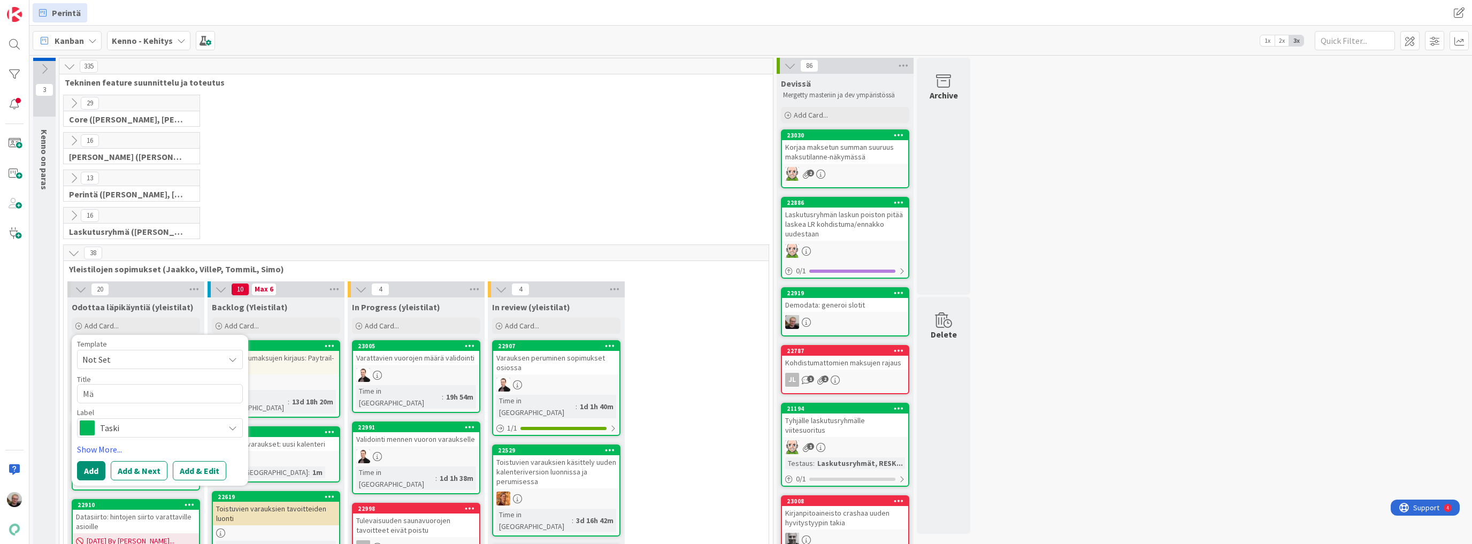
type textarea "Mää"
type textarea "x"
type textarea "Määr"
type textarea "x"
type textarea "Määrä"
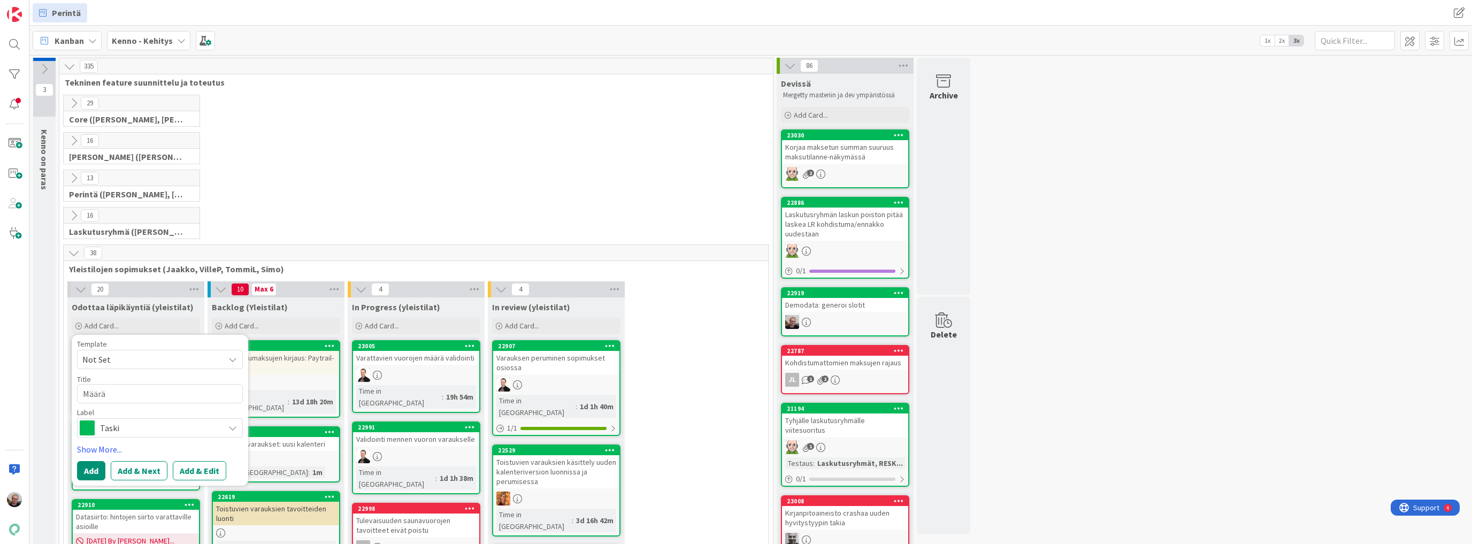
type textarea "x"
type textarea "Määräa"
type textarea "x"
type textarea "Määräai"
type textarea "x"
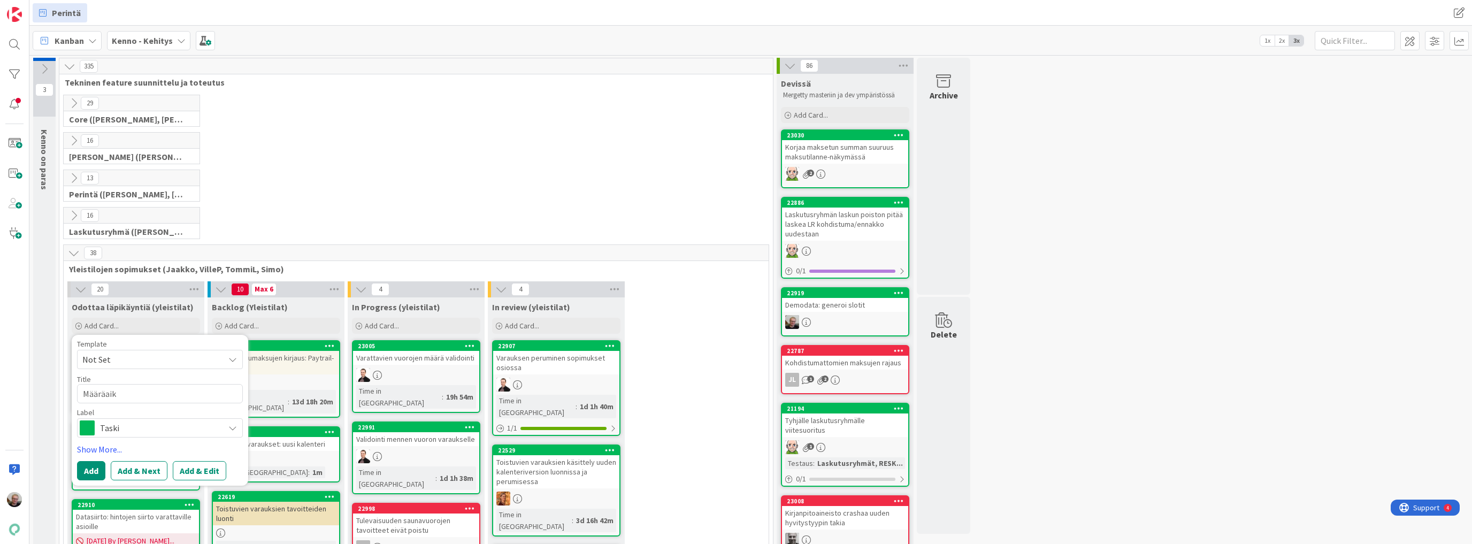
type textarea "Määräaika"
type textarea "x"
type textarea "Määräaikai"
type textarea "x"
type textarea "Määräaikain"
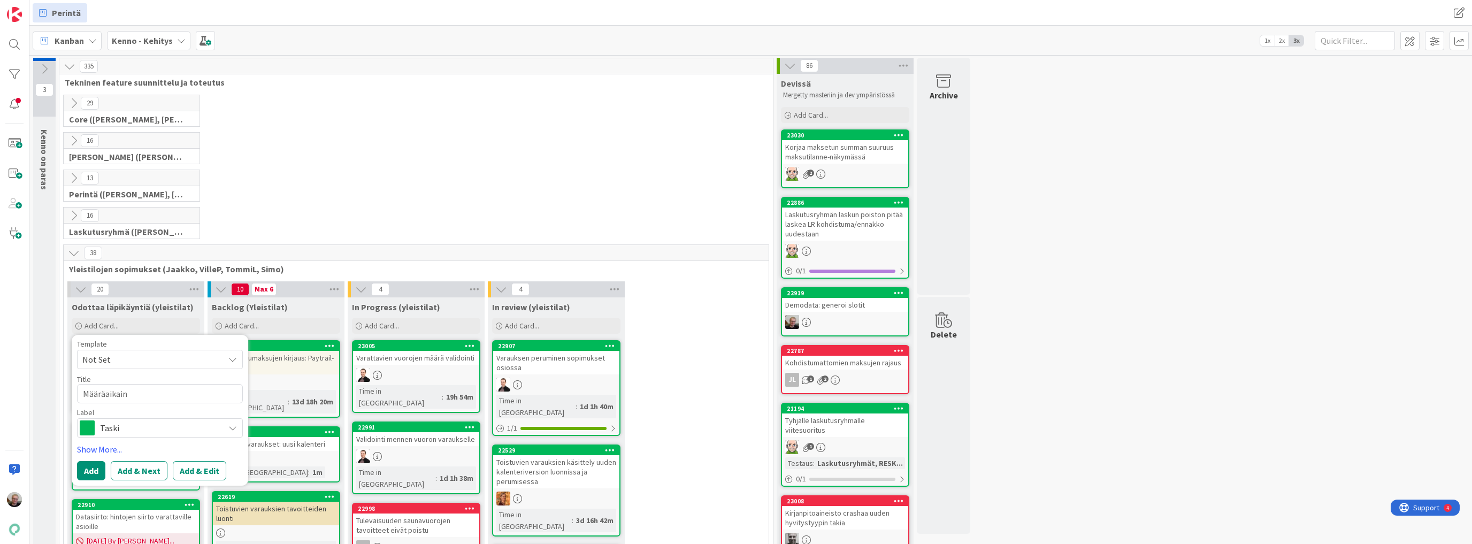
type textarea "x"
type textarea "Määräaikaine"
type textarea "x"
type textarea "Määräaikainen"
type textarea "x"
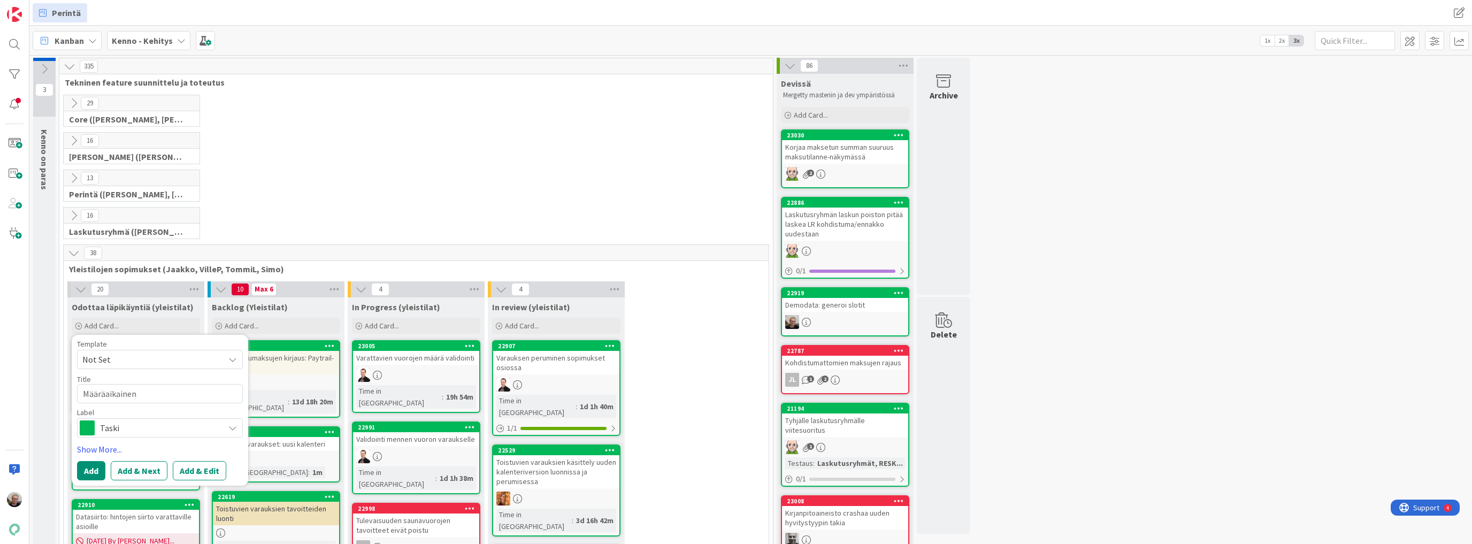
type textarea "Määräaikainen"
type textarea "x"
type textarea "Määräaikainen v"
type textarea "x"
type textarea "Määräaikainen va"
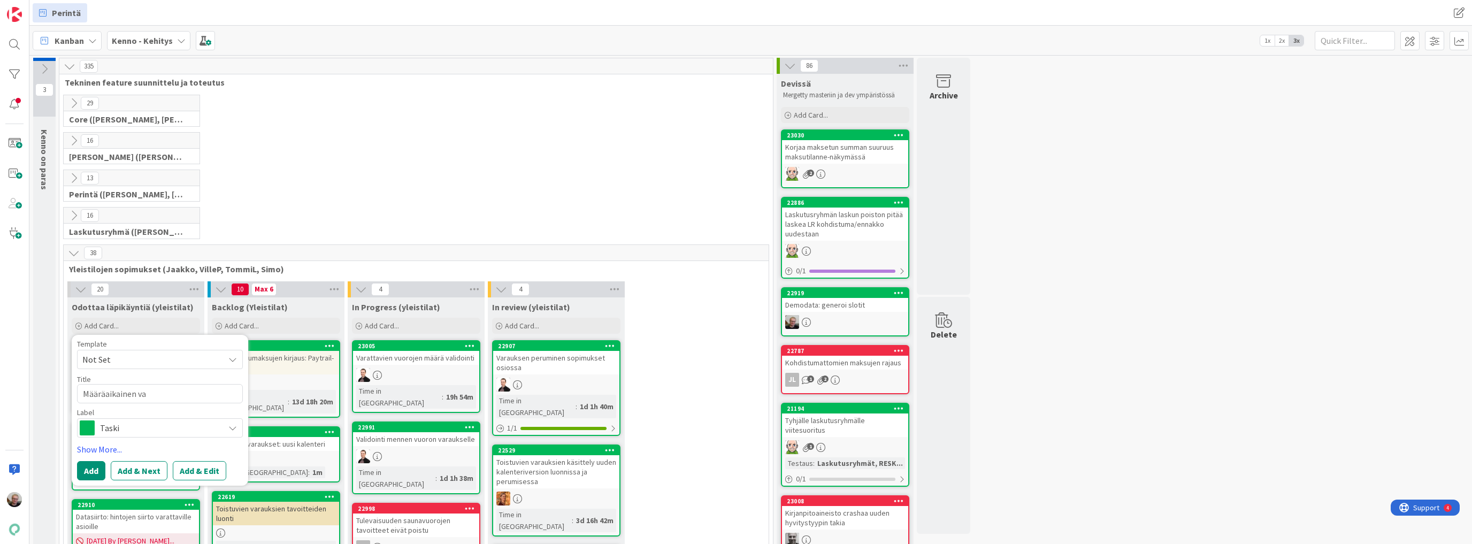
type textarea "x"
type textarea "Määräaikainen vak"
type textarea "x"
type textarea "Määräaikainen vaki"
type textarea "x"
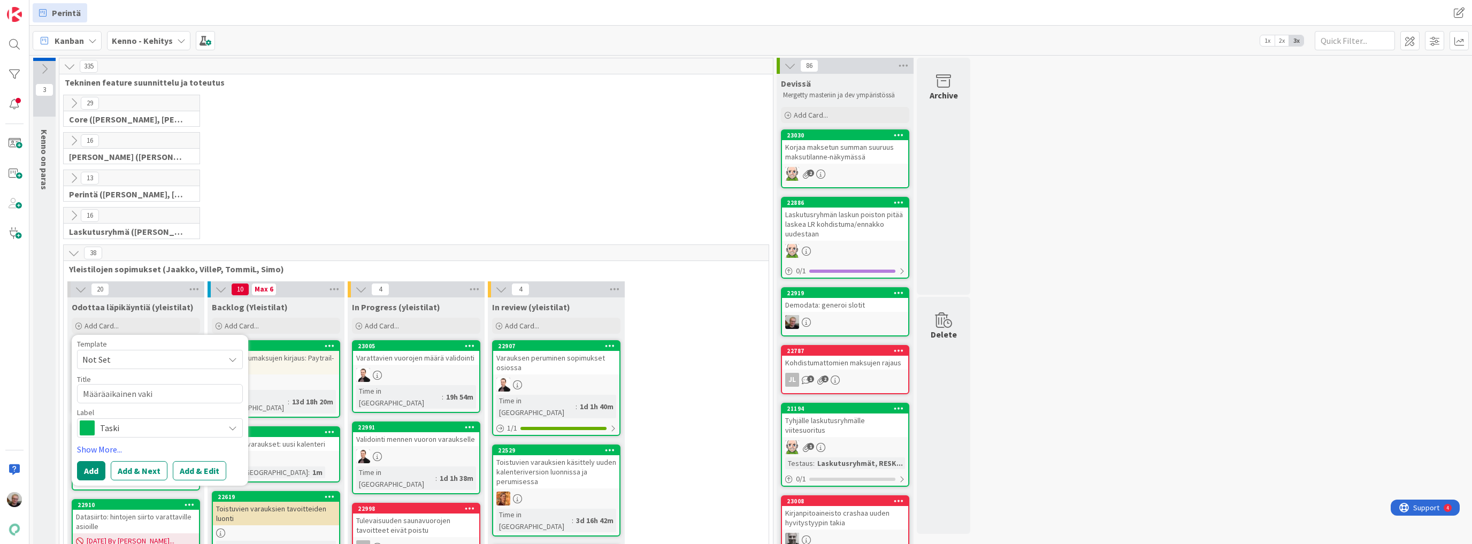
type textarea "Määräaikainen vakiv"
type textarea "x"
type textarea "Määräaikainen vakivu"
type textarea "x"
type textarea "Määräaikainen vakivuo"
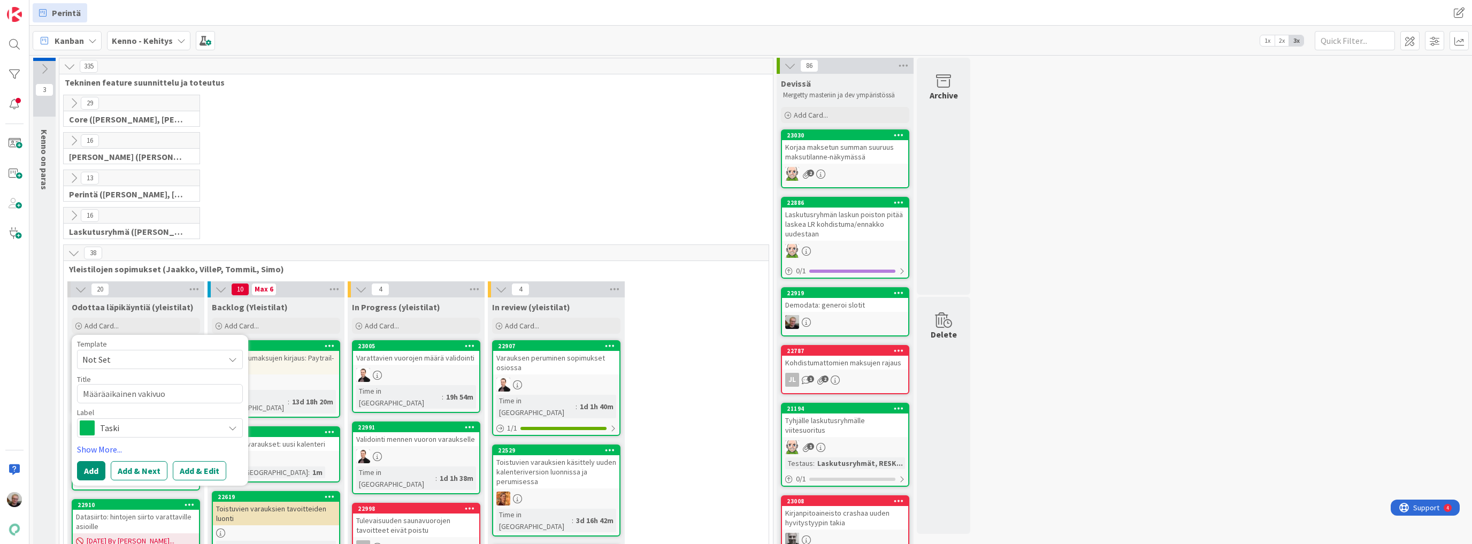
type textarea "x"
type textarea "Määräaikainen vakivuor"
type textarea "x"
type textarea "Määräaikainen vakivuoro"
click at [186, 471] on button "Add & Edit" at bounding box center [199, 470] width 53 height 19
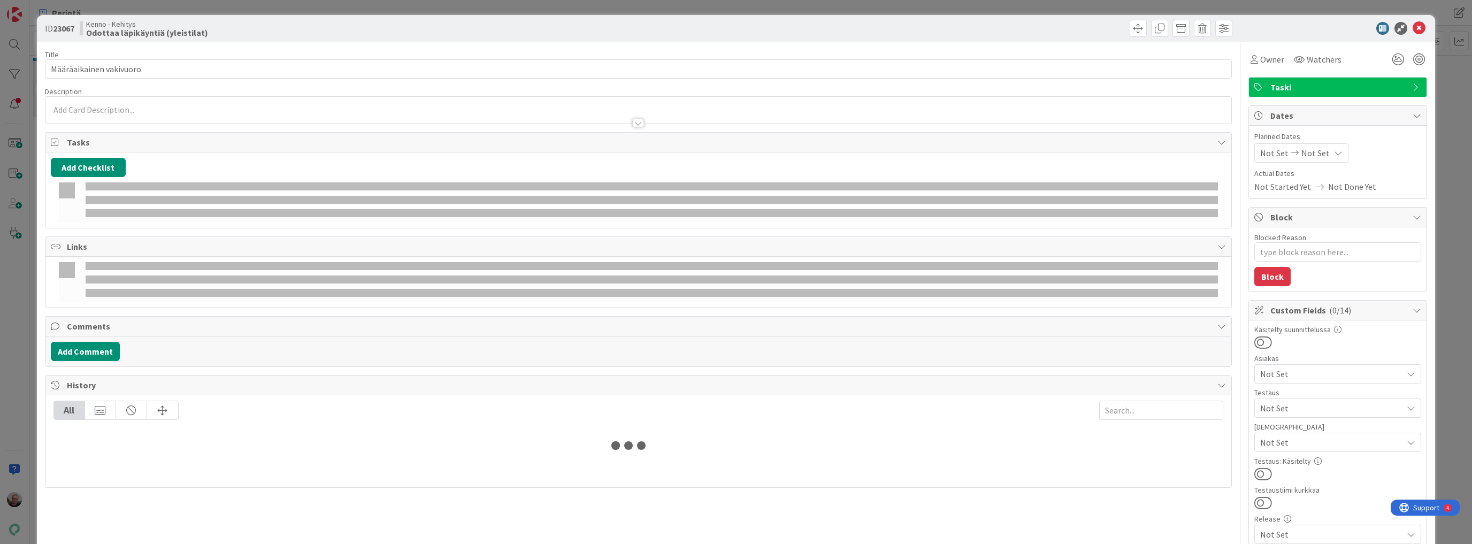
type textarea "x"
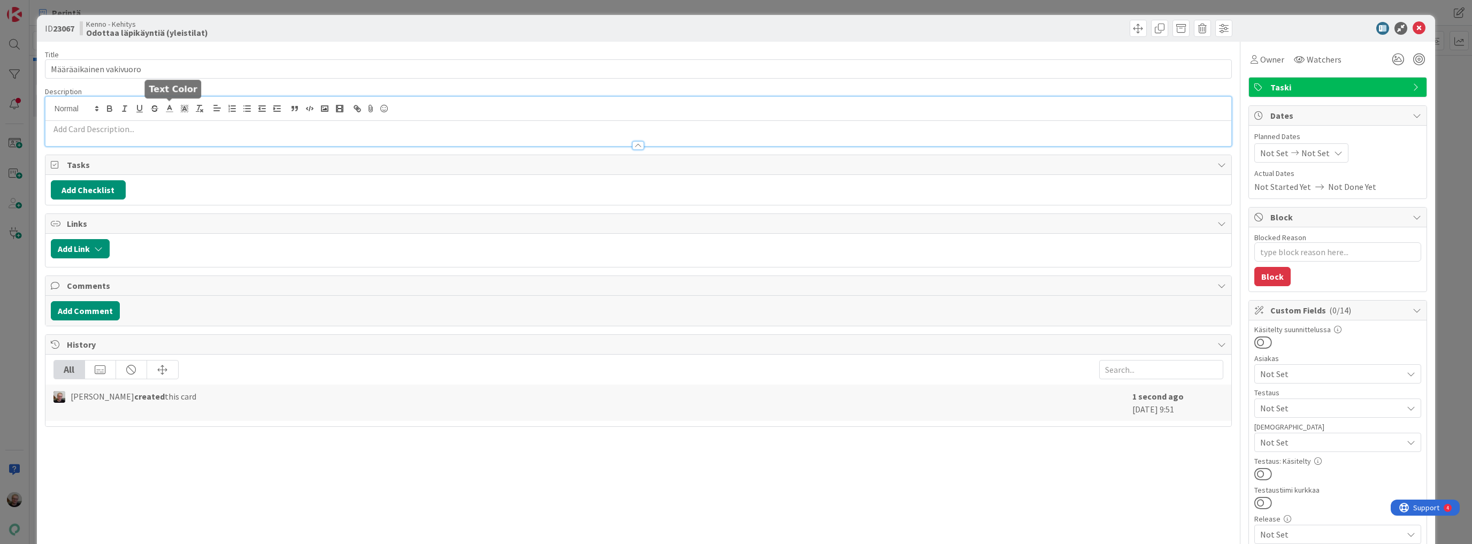
click at [169, 109] on div at bounding box center [638, 121] width 1186 height 49
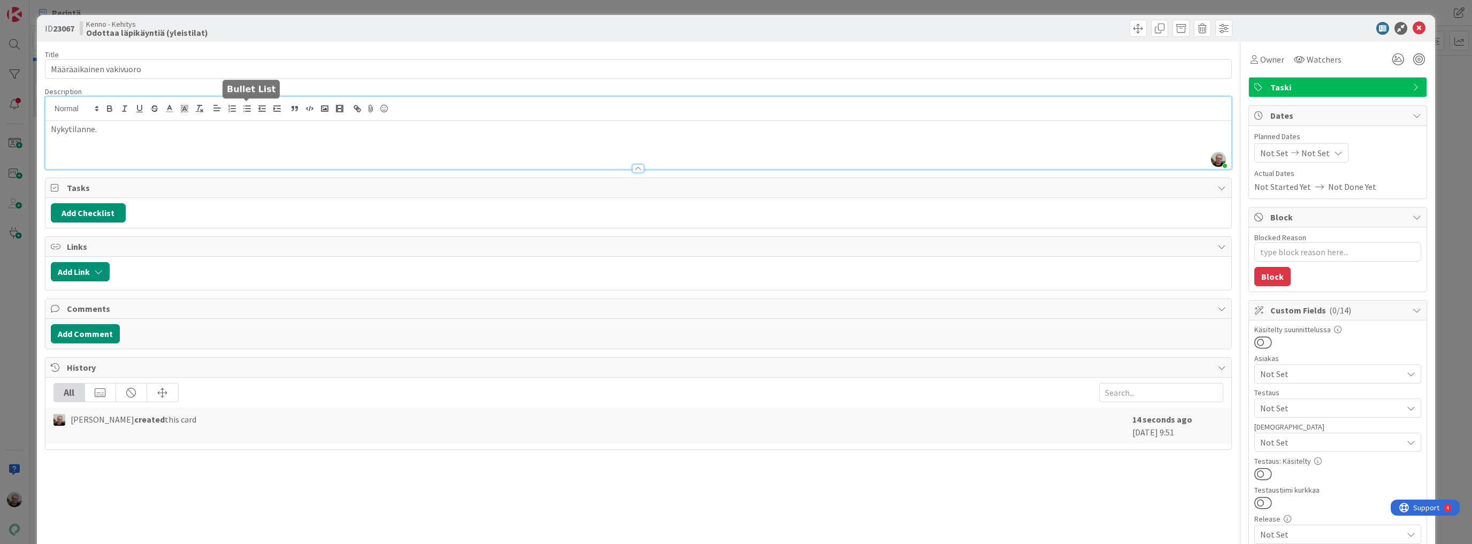
click at [247, 109] on line "button" at bounding box center [247, 109] width 5 height 0
type textarea "x"
click at [112, 70] on input "Määräaikainen vakivuoro" at bounding box center [638, 68] width 1187 height 19
type input "Määräaikainen toistuva vuoro"
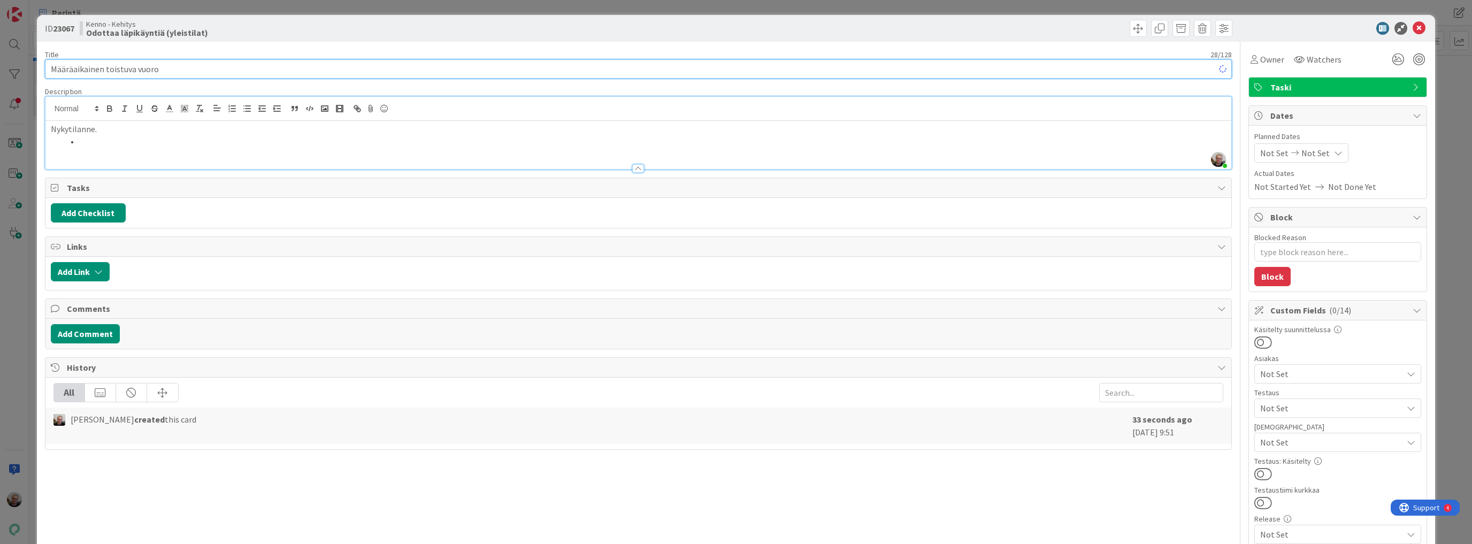
type textarea "x"
type input "Määräaikainen toistuva vuoro"
click at [147, 143] on li at bounding box center [645, 141] width 1162 height 12
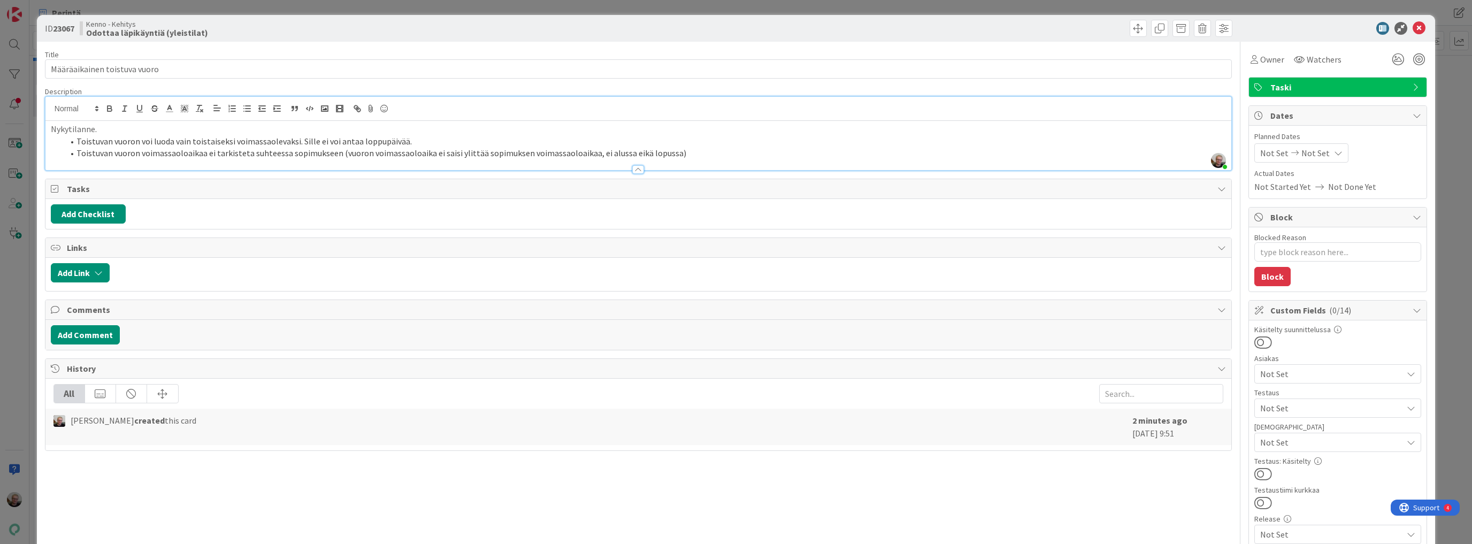
click at [334, 152] on li "Toistuvan vuoron voimassaoloaikaa ei tarkisteta suhteessa sopimukseen (vuoron v…" at bounding box center [645, 153] width 1162 height 12
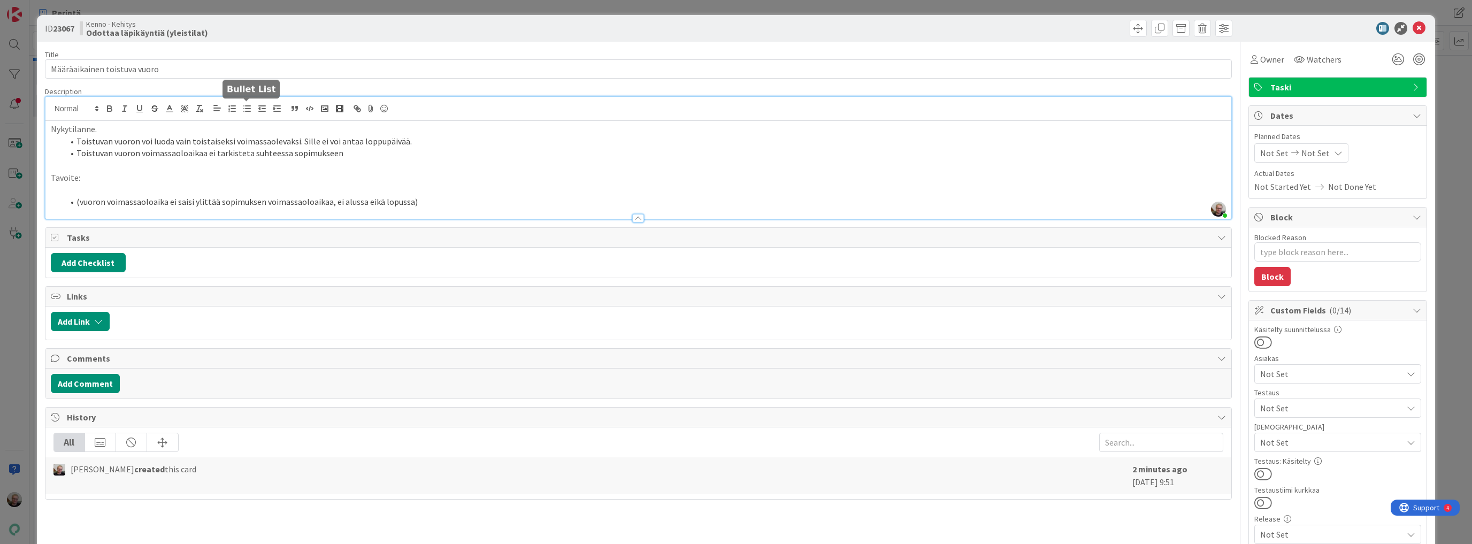
click at [249, 111] on icon "button" at bounding box center [247, 109] width 10 height 10
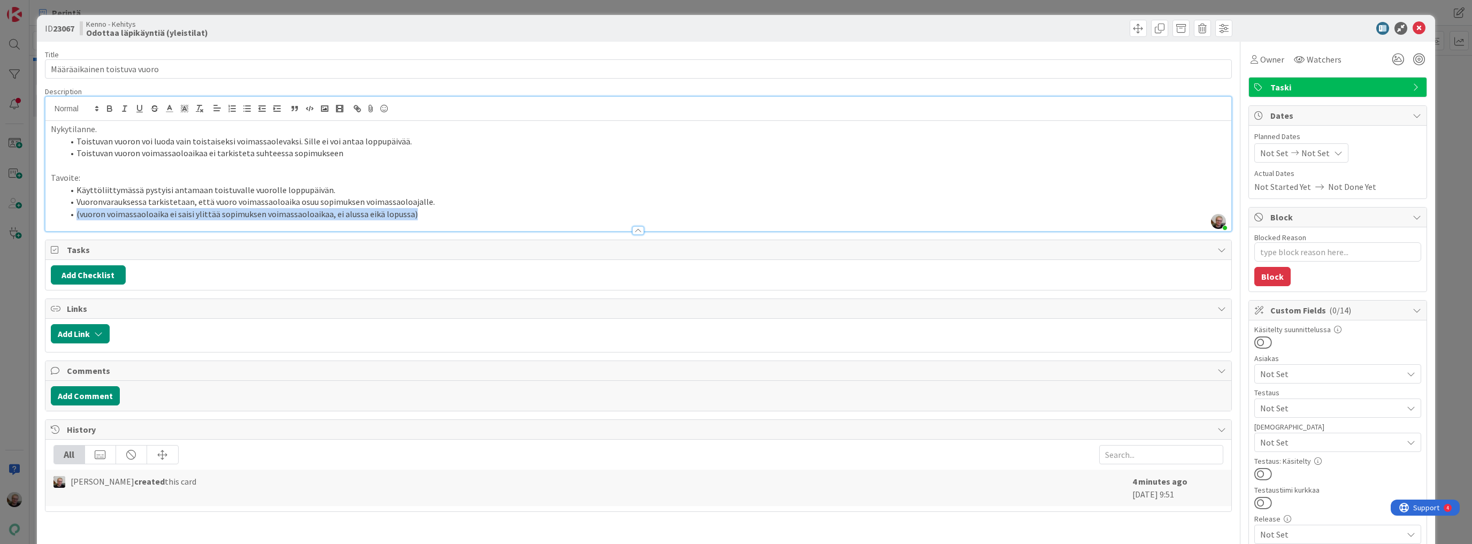
drag, startPoint x: 75, startPoint y: 215, endPoint x: 409, endPoint y: 220, distance: 333.2
click at [409, 220] on div "Description [PERSON_NAME] joined 3 m ago Nykytilanne. Toistuvan vuoron voi luod…" at bounding box center [638, 159] width 1187 height 145
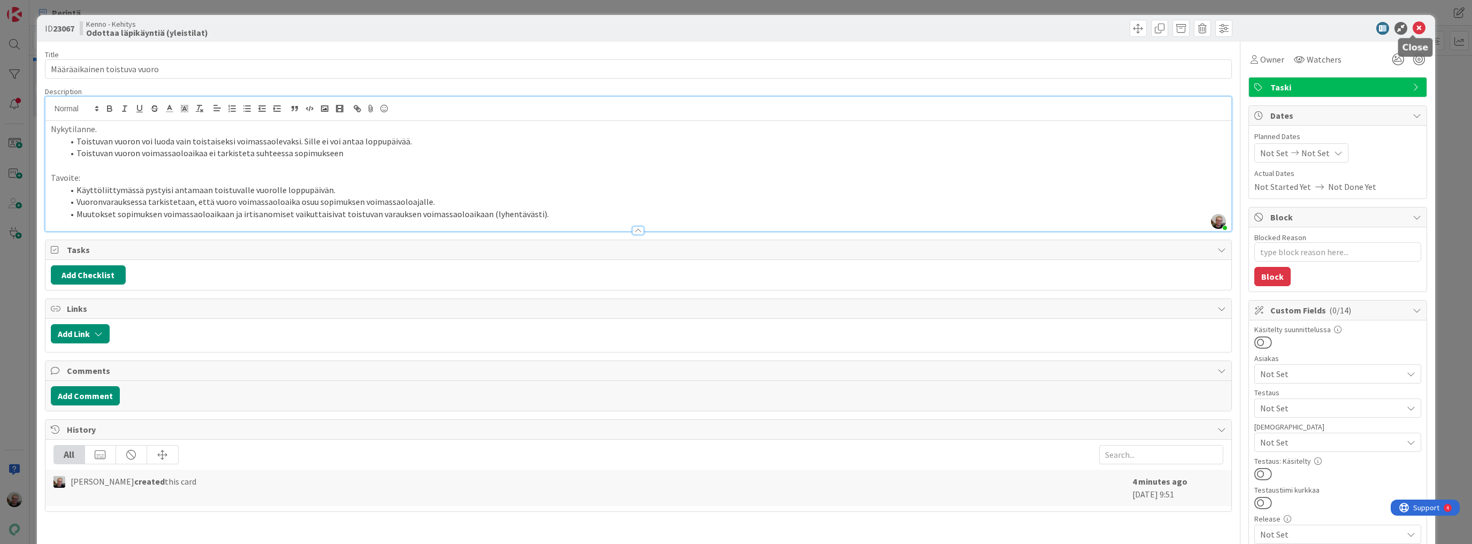
click at [1413, 26] on icon at bounding box center [1418, 28] width 13 height 13
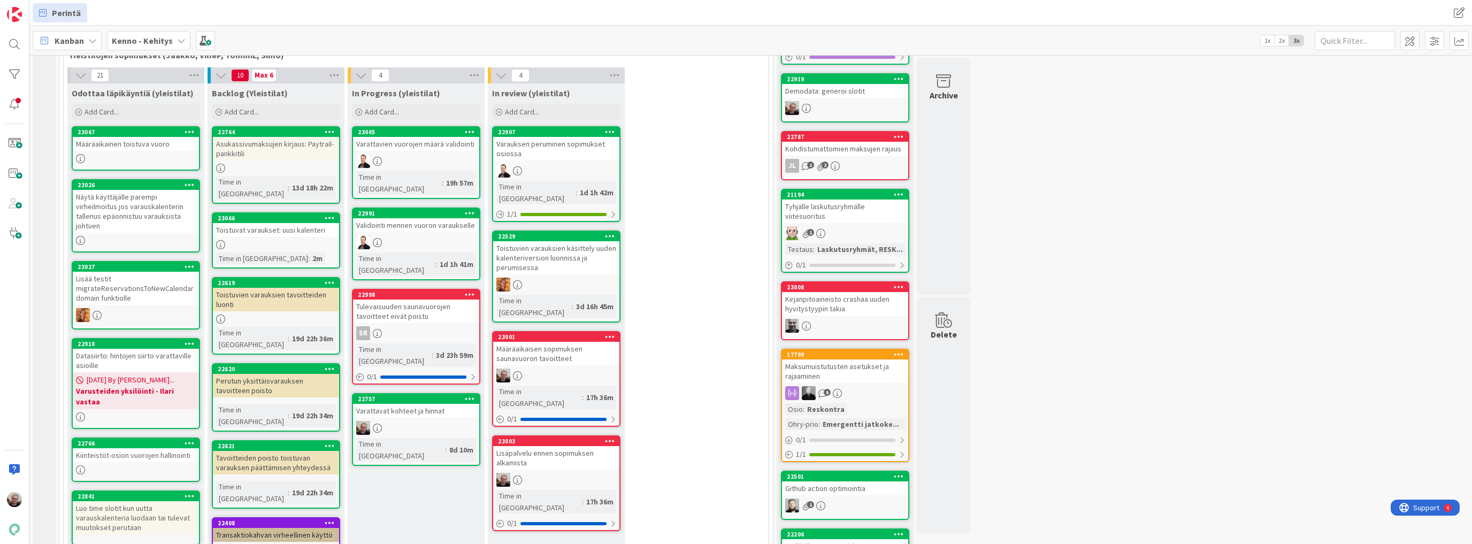
click at [121, 142] on div "Määräaikainen toistuva vuoro" at bounding box center [136, 144] width 126 height 14
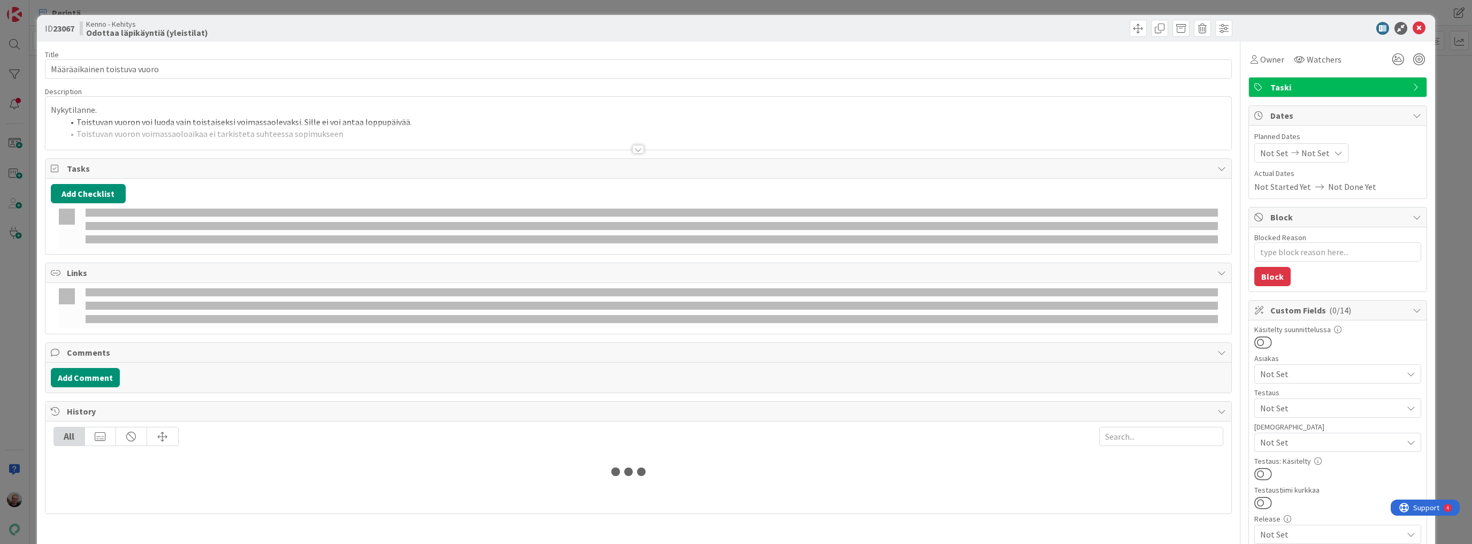
type textarea "x"
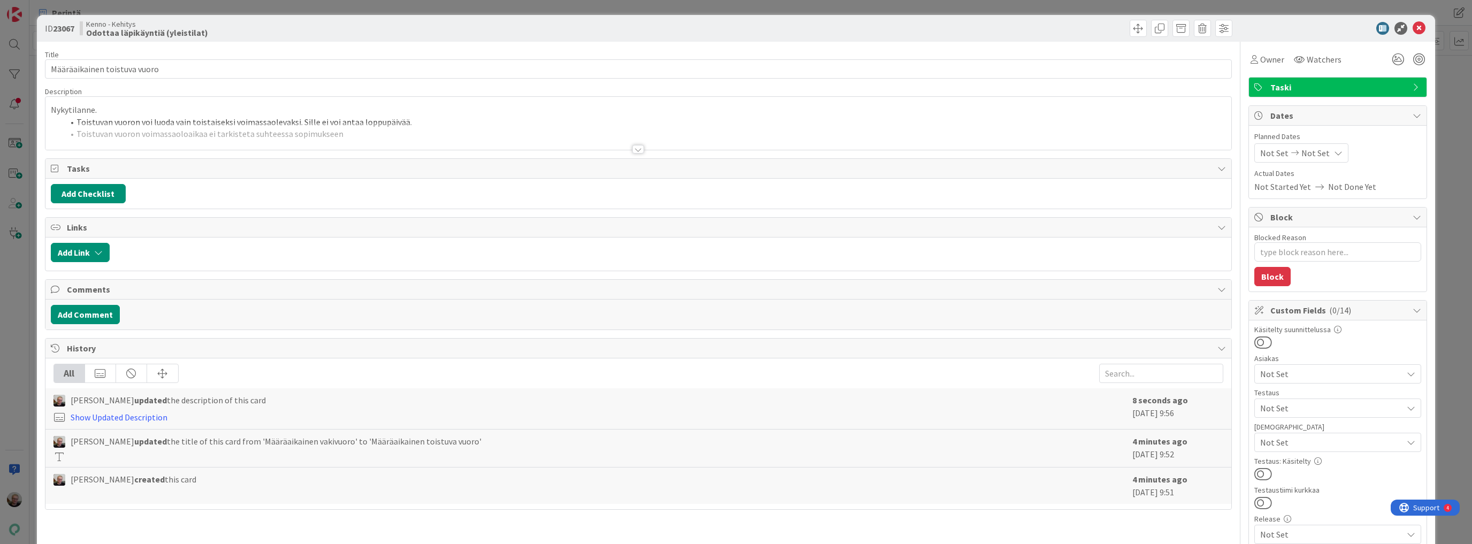
click at [345, 103] on div "Nykytilanne. Toistuvan vuoron voi luoda vain toistaiseksi voimassaolevaksi. Sil…" at bounding box center [638, 123] width 1186 height 53
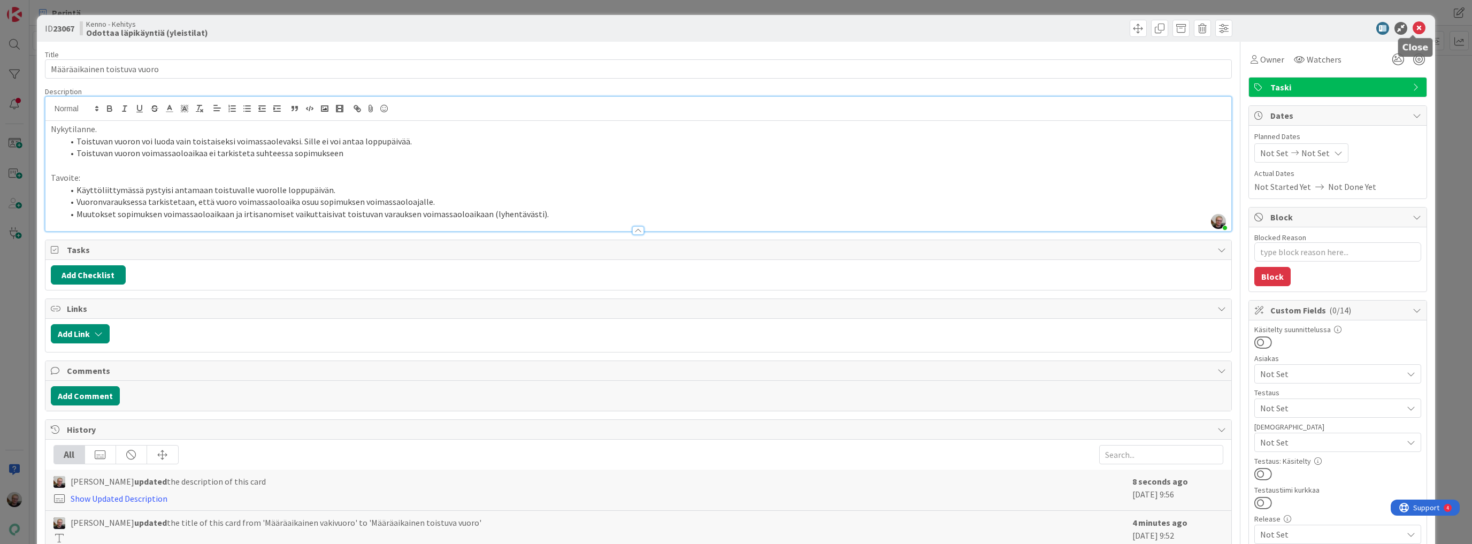
click at [1412, 27] on icon at bounding box center [1418, 28] width 13 height 13
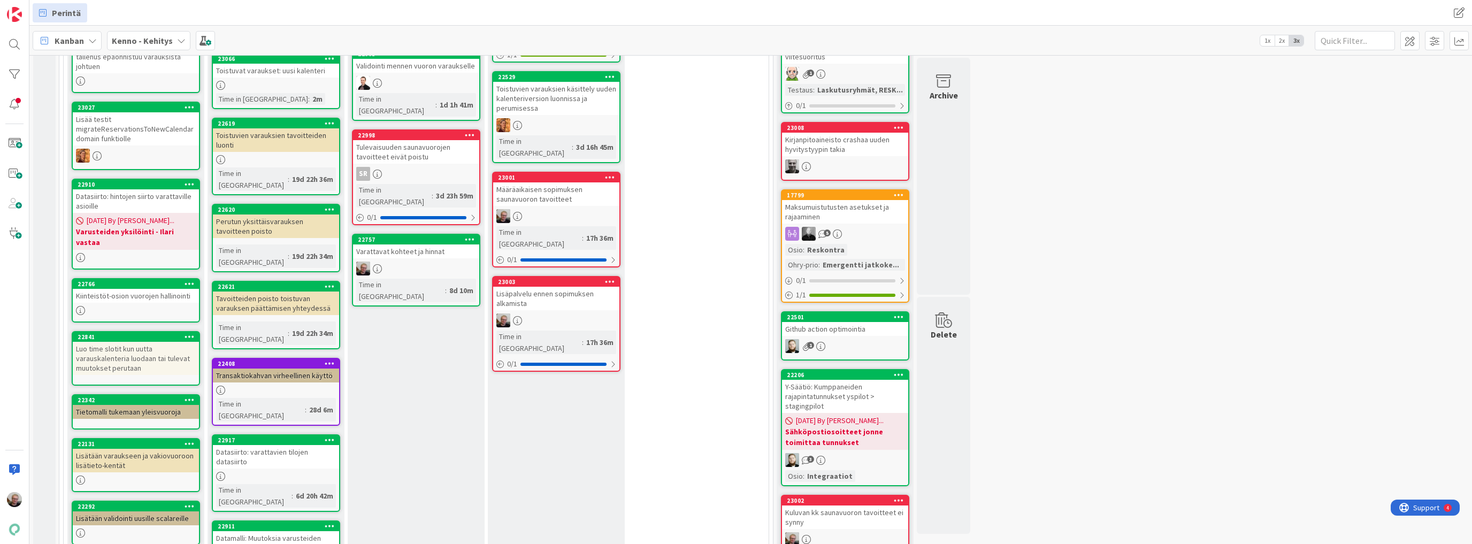
scroll to position [385, 0]
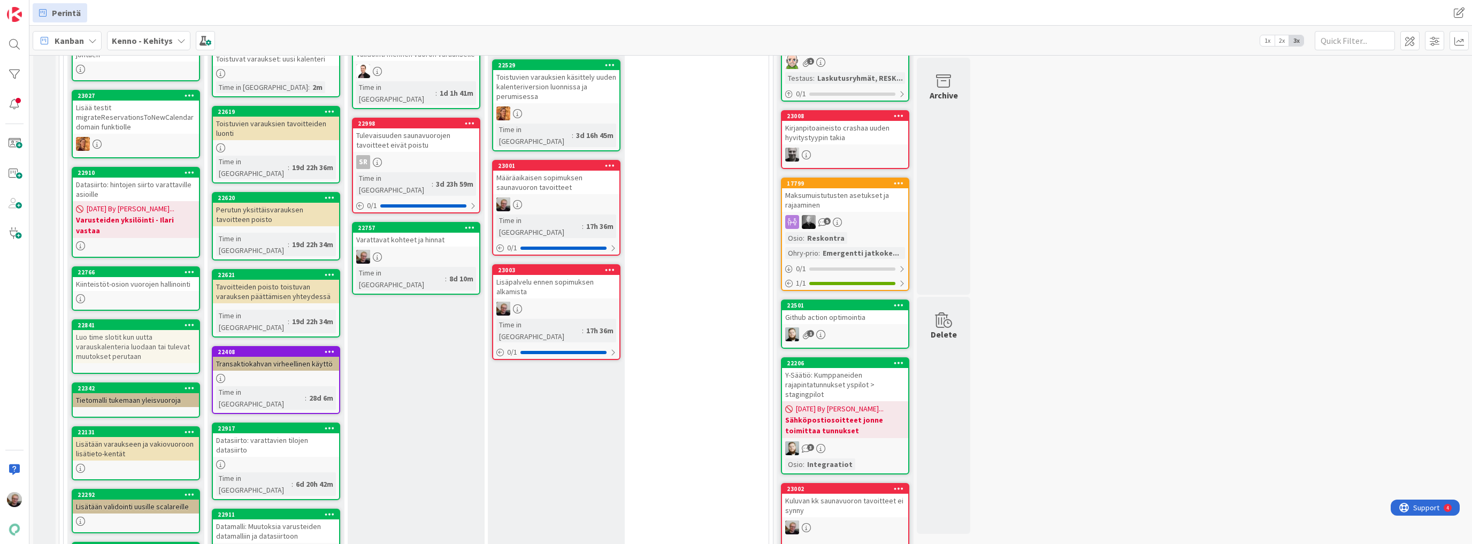
click at [141, 194] on div "Datasiirto: hintojen siirto varattaville asioille" at bounding box center [136, 190] width 126 height 24
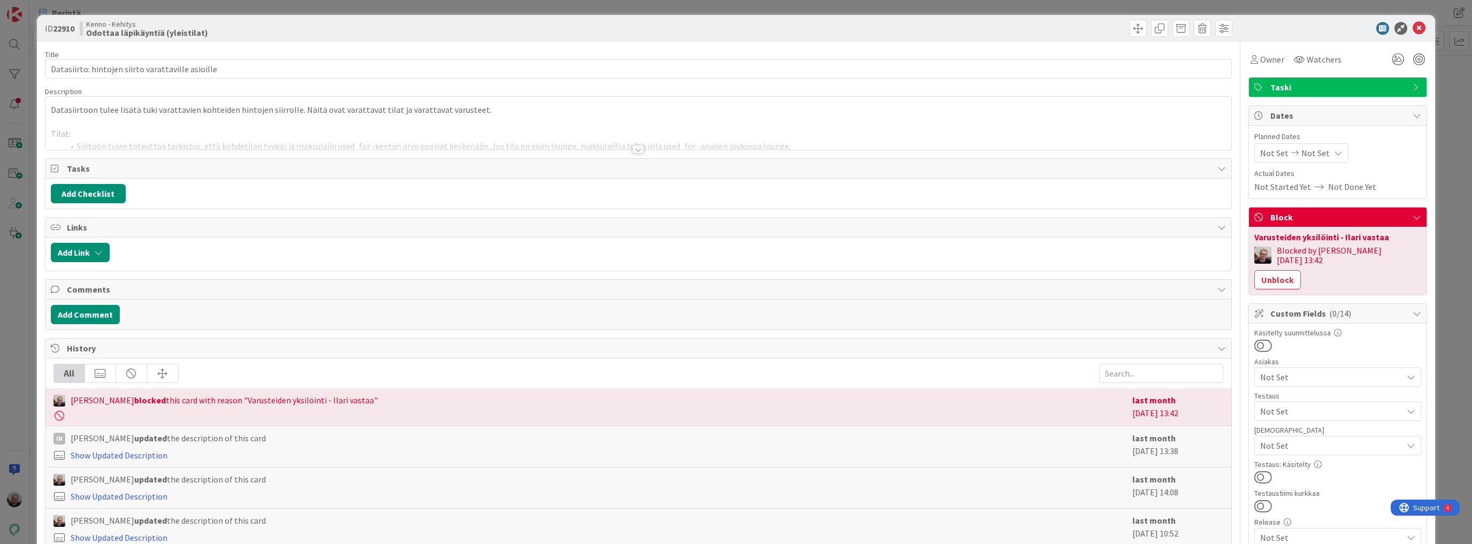
click at [376, 135] on div at bounding box center [638, 135] width 1186 height 27
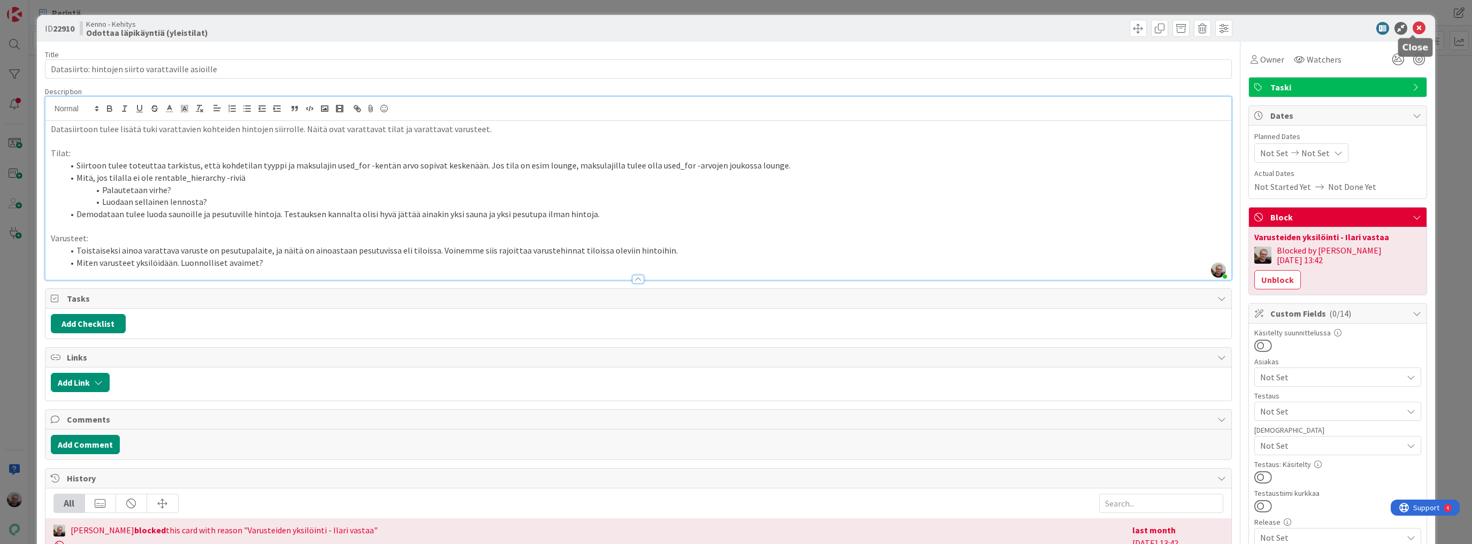
click at [1412, 26] on icon at bounding box center [1418, 28] width 13 height 13
